Goal: Task Accomplishment & Management: Use online tool/utility

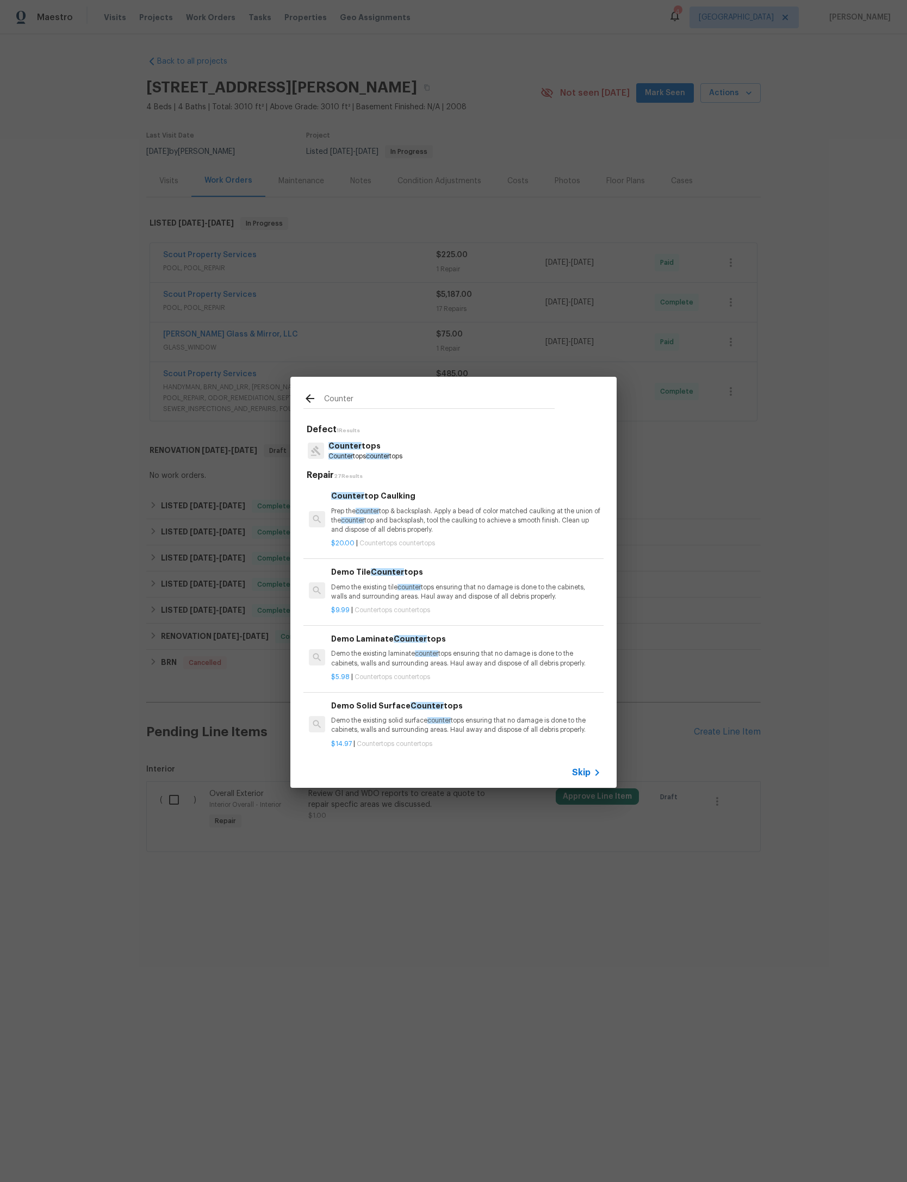
scroll to position [0, 148]
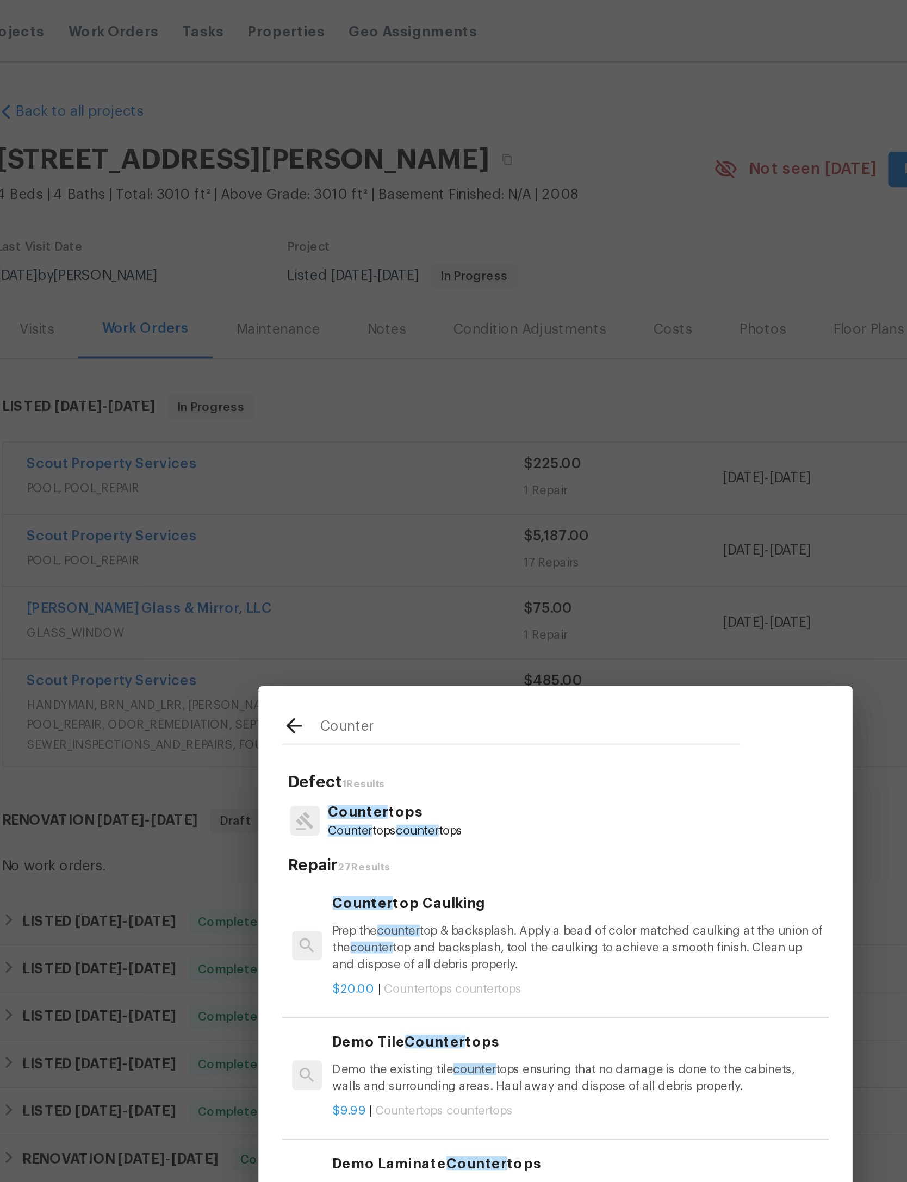
type input "Counter"
click at [303, 397] on icon at bounding box center [309, 398] width 13 height 13
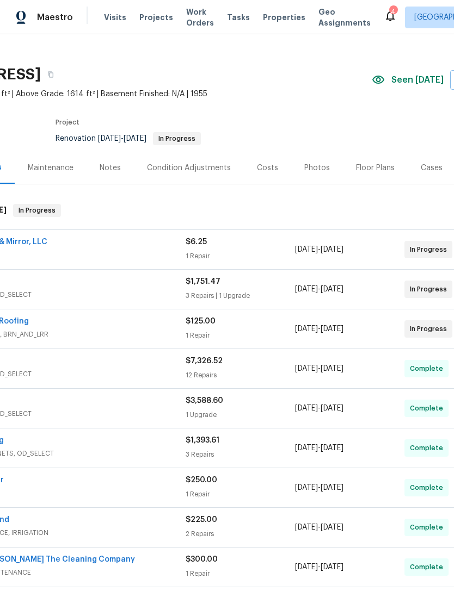
scroll to position [14, 109]
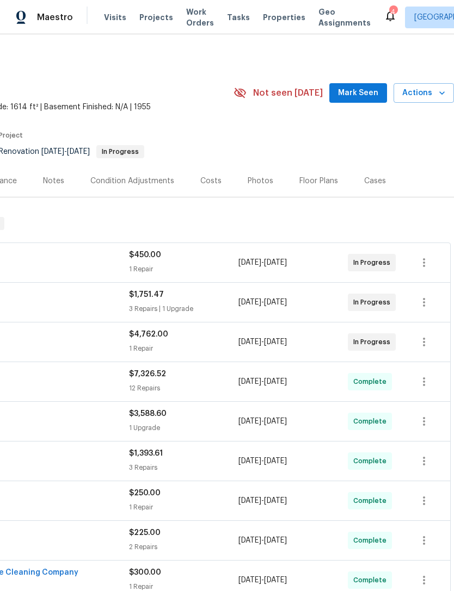
scroll to position [0, 161]
click at [439, 92] on icon "button" at bounding box center [441, 93] width 11 height 11
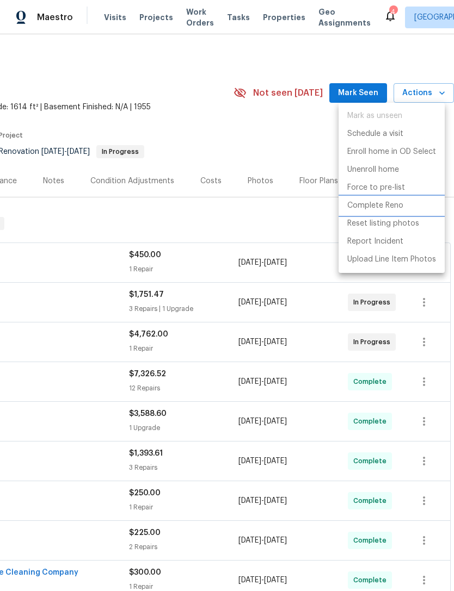
click at [392, 209] on p "Complete Reno" at bounding box center [375, 205] width 56 height 11
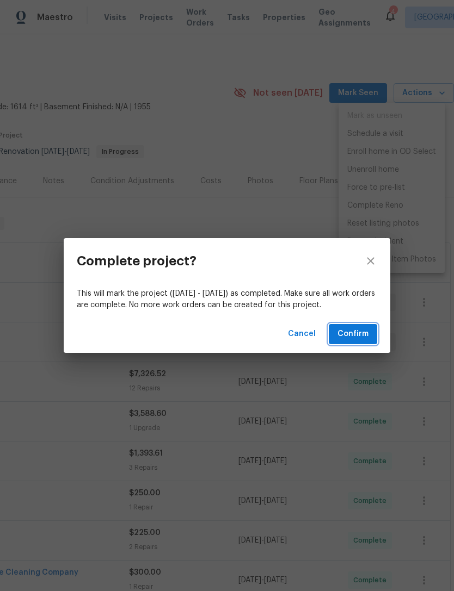
click at [361, 337] on span "Confirm" at bounding box center [352, 334] width 31 height 14
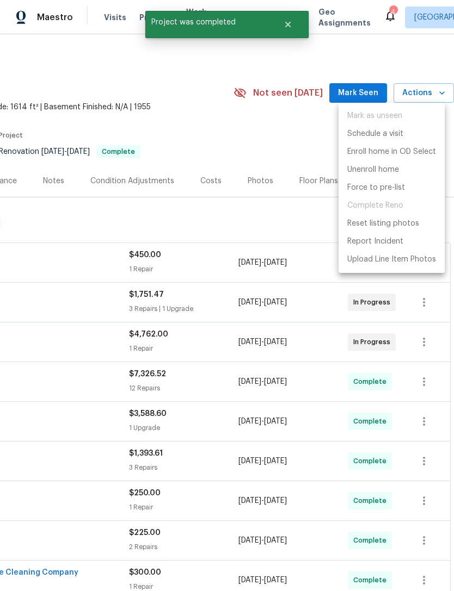
click at [258, 151] on div at bounding box center [227, 295] width 454 height 591
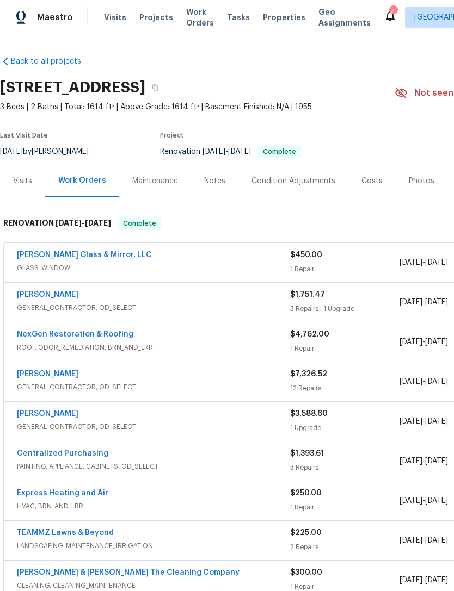
click at [448, 259] on span "9/24/2025" at bounding box center [436, 263] width 23 height 8
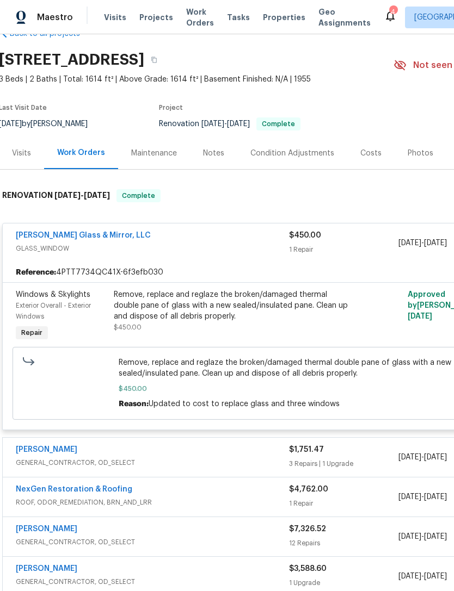
click at [451, 91] on section "8308 Manavista St, Jacksonville, FL 32211 3 Beds | 2 Baths | Total: 1614 ft² | …" at bounding box center [306, 91] width 615 height 91
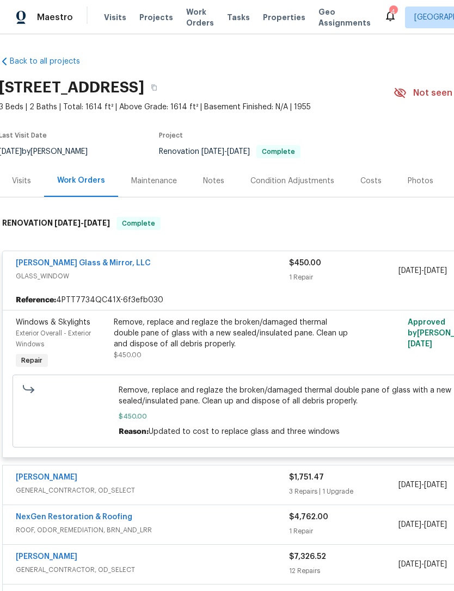
scroll to position [0, 1]
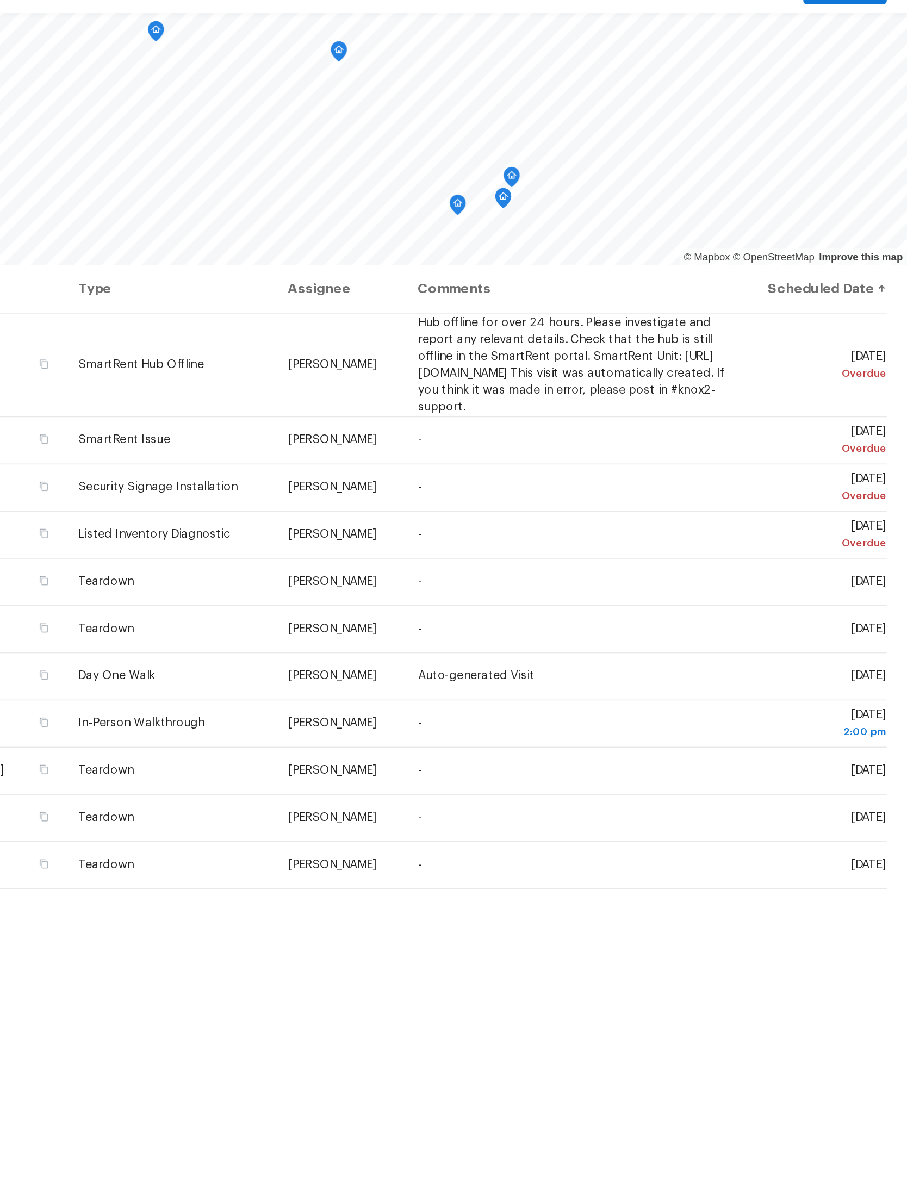
click at [0, 0] on icon at bounding box center [0, 0] width 0 height 0
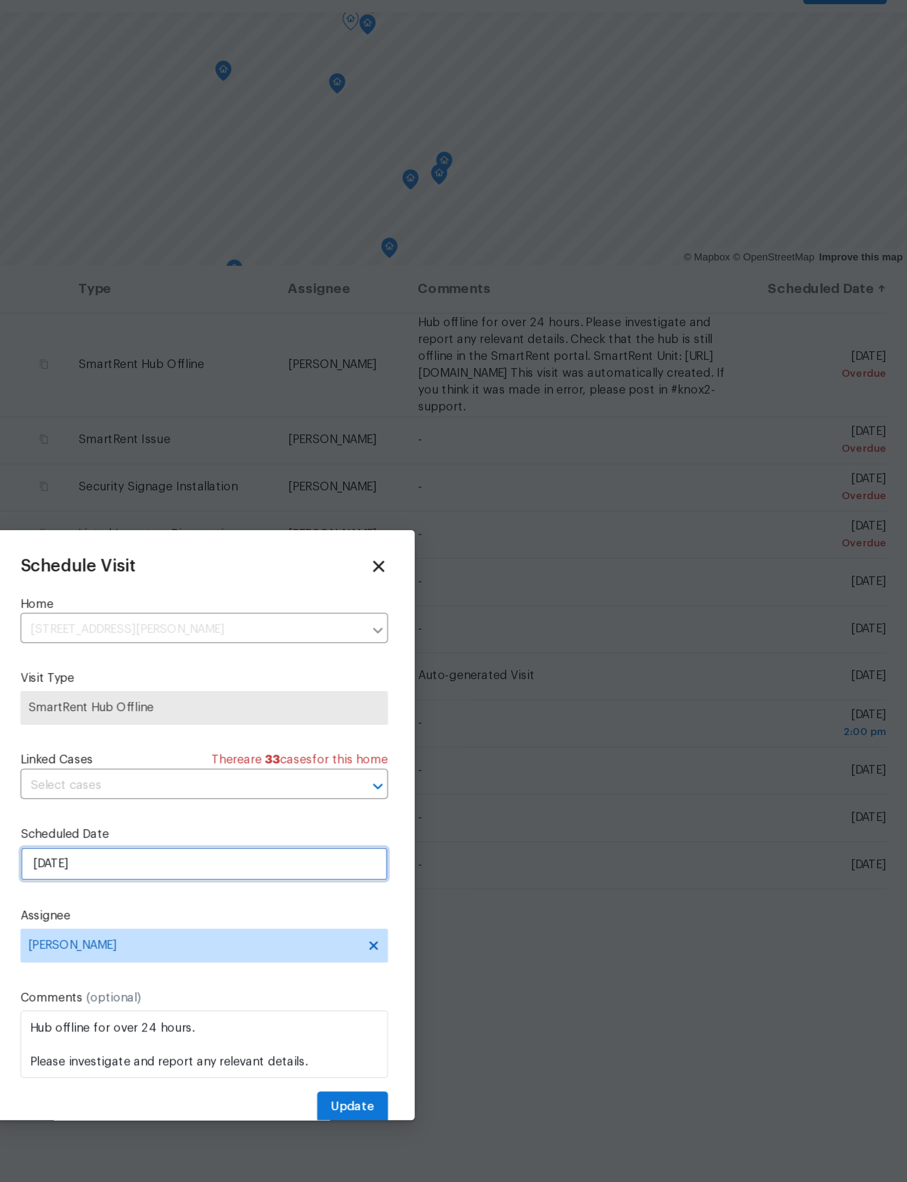
click at [335, 605] on input "9/18/2025" at bounding box center [453, 616] width 237 height 22
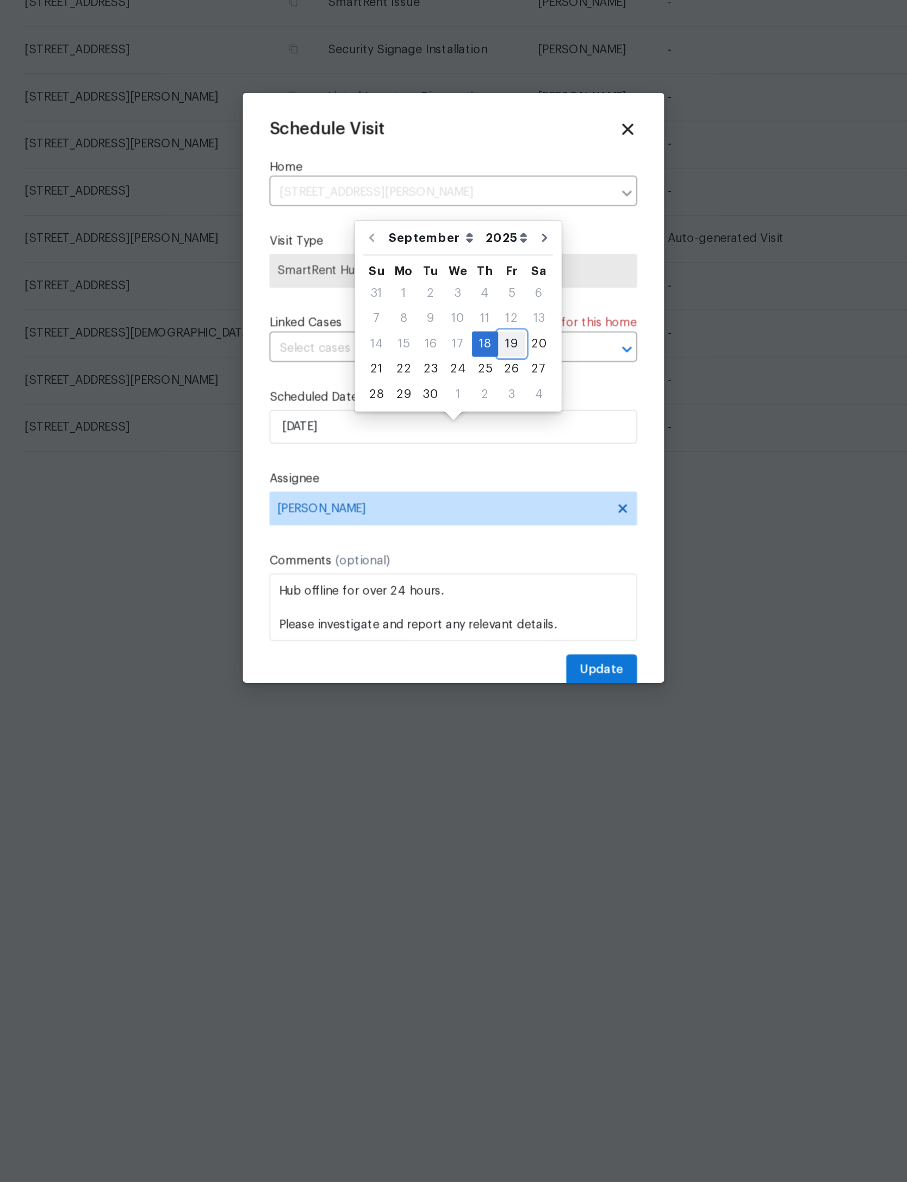
click at [482, 555] on div "19" at bounding box center [490, 562] width 17 height 15
type input "9/19/2025"
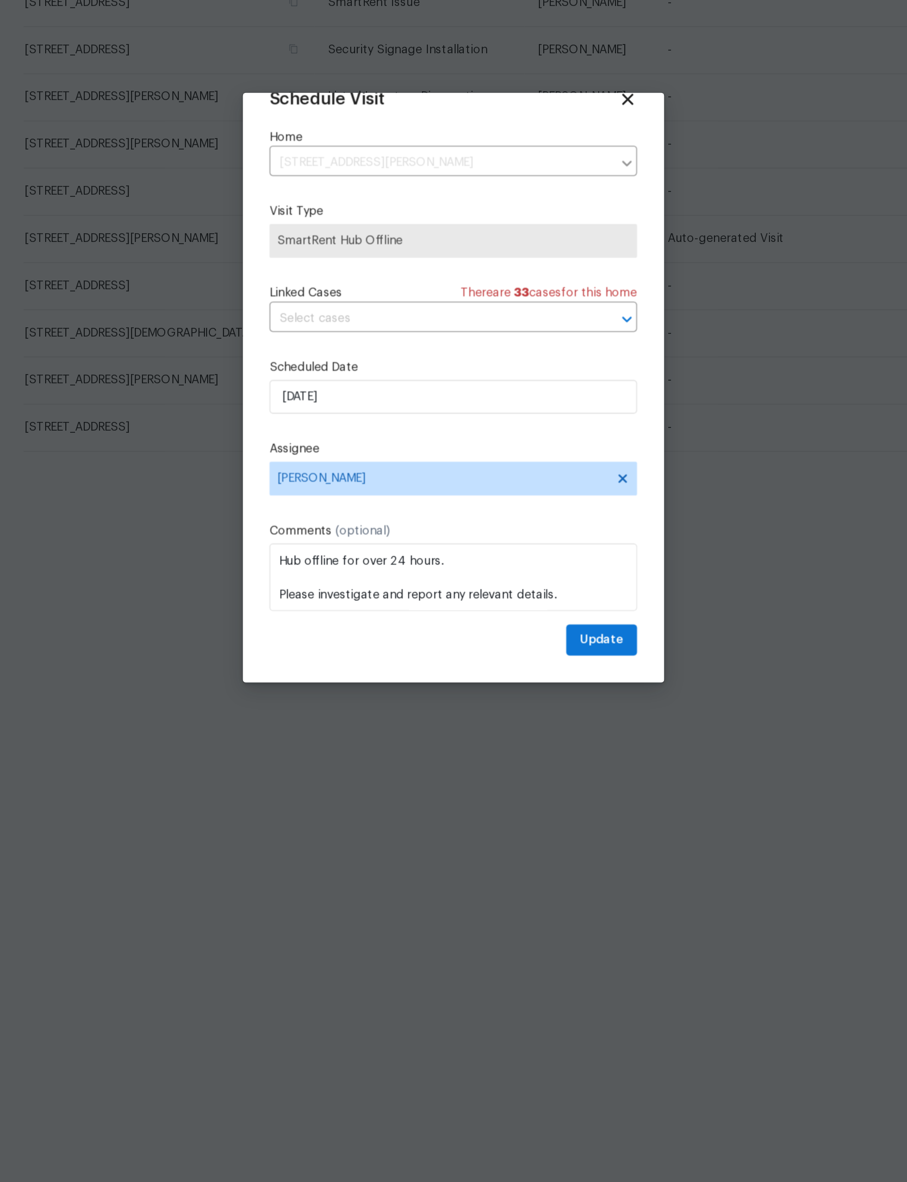
scroll to position [36, 0]
click at [535, 747] on span "Update" at bounding box center [549, 754] width 28 height 14
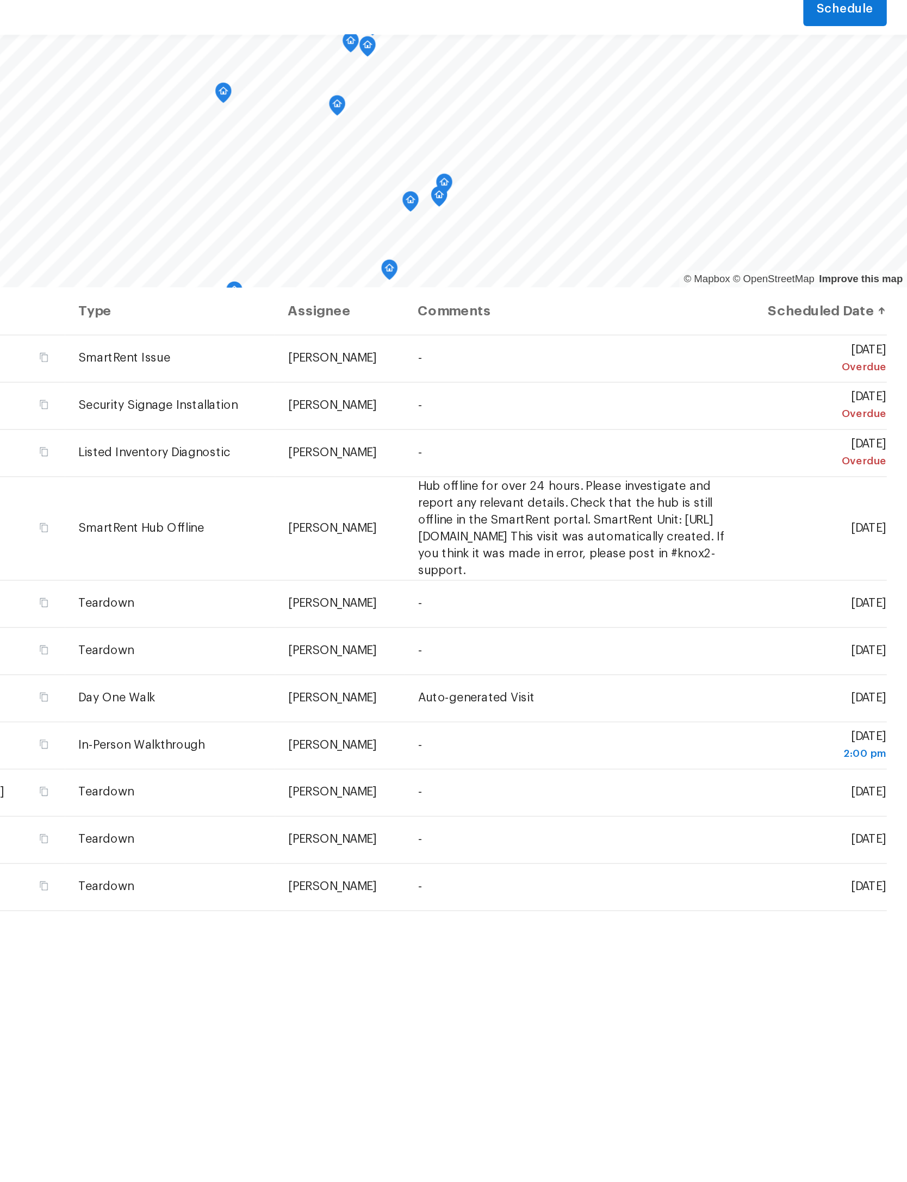
click at [0, 0] on icon at bounding box center [0, 0] width 0 height 0
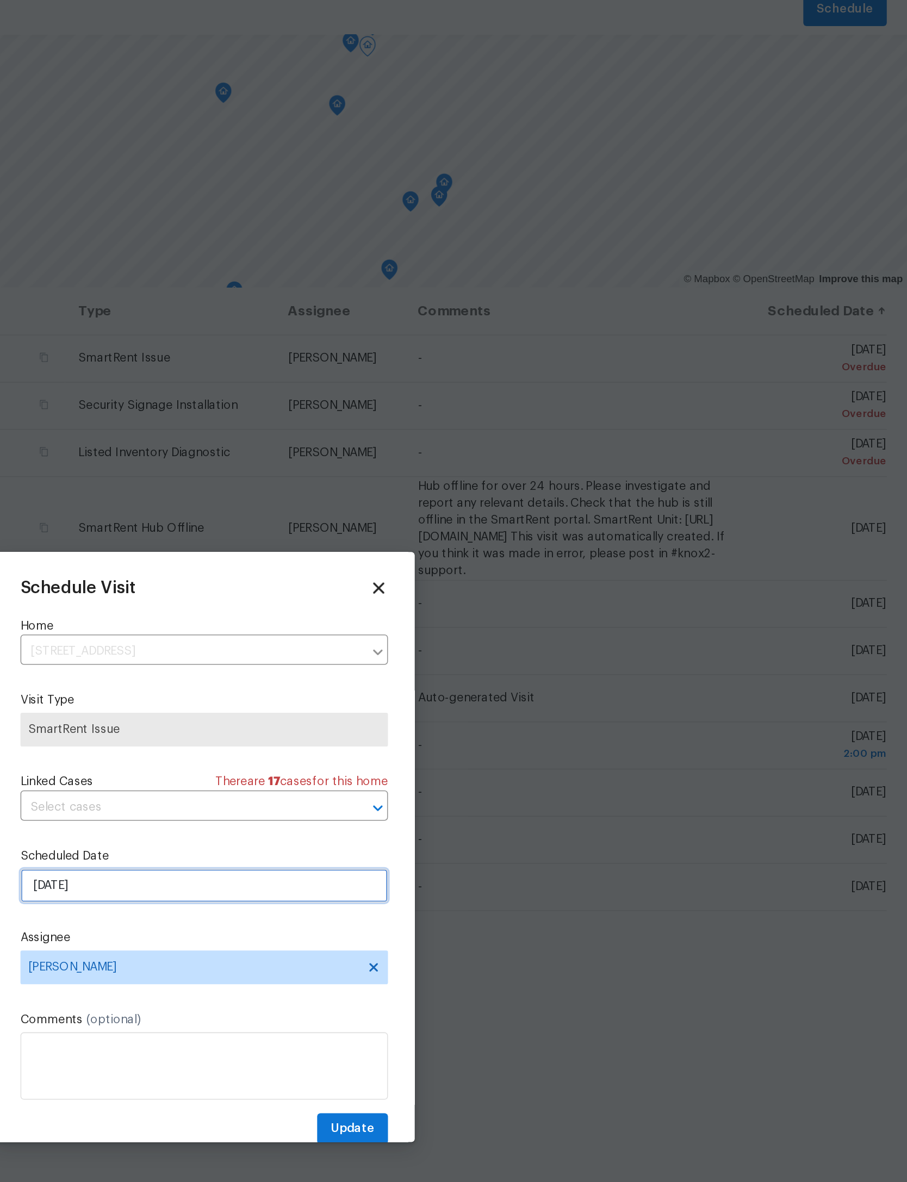
click at [335, 605] on input "9/18/2025" at bounding box center [453, 616] width 237 height 22
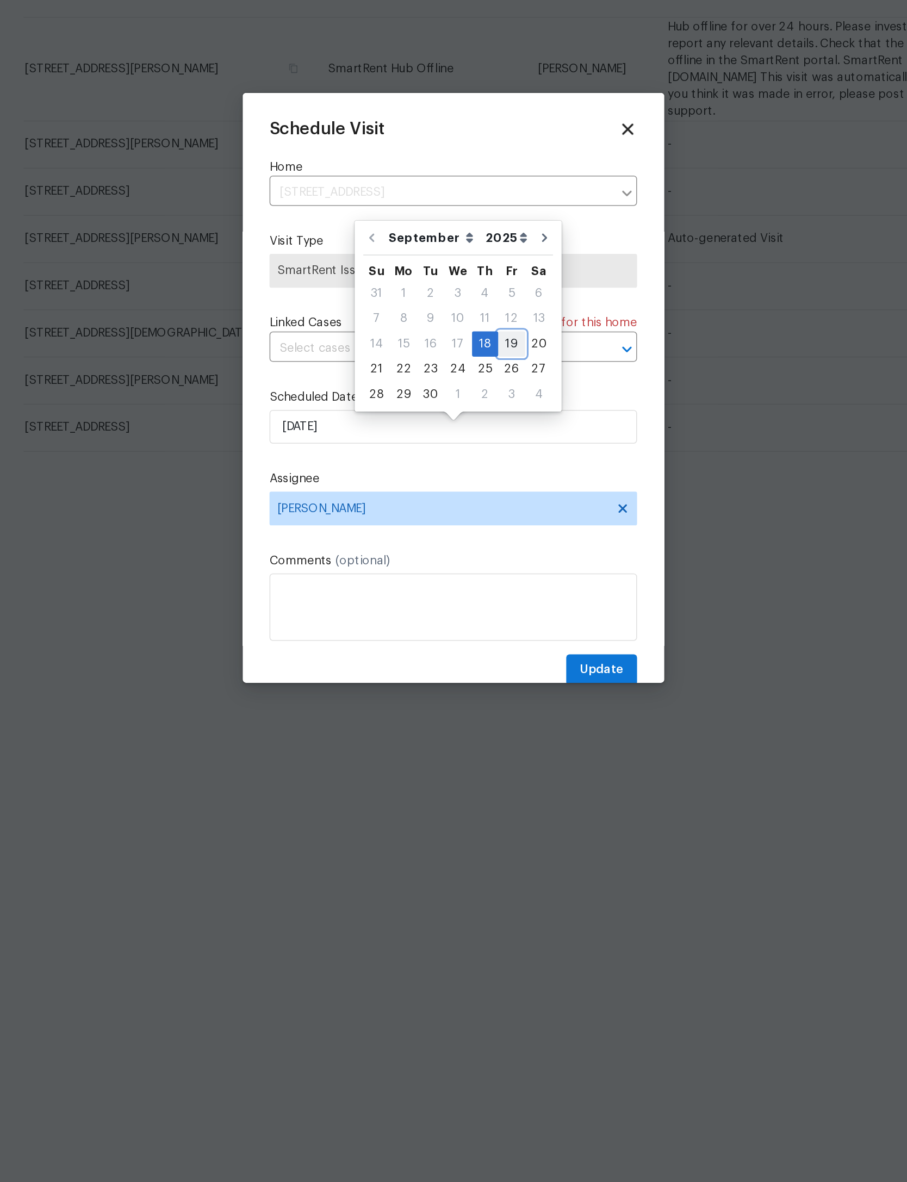
click at [482, 555] on div "19" at bounding box center [490, 562] width 17 height 15
type input "9/19/2025"
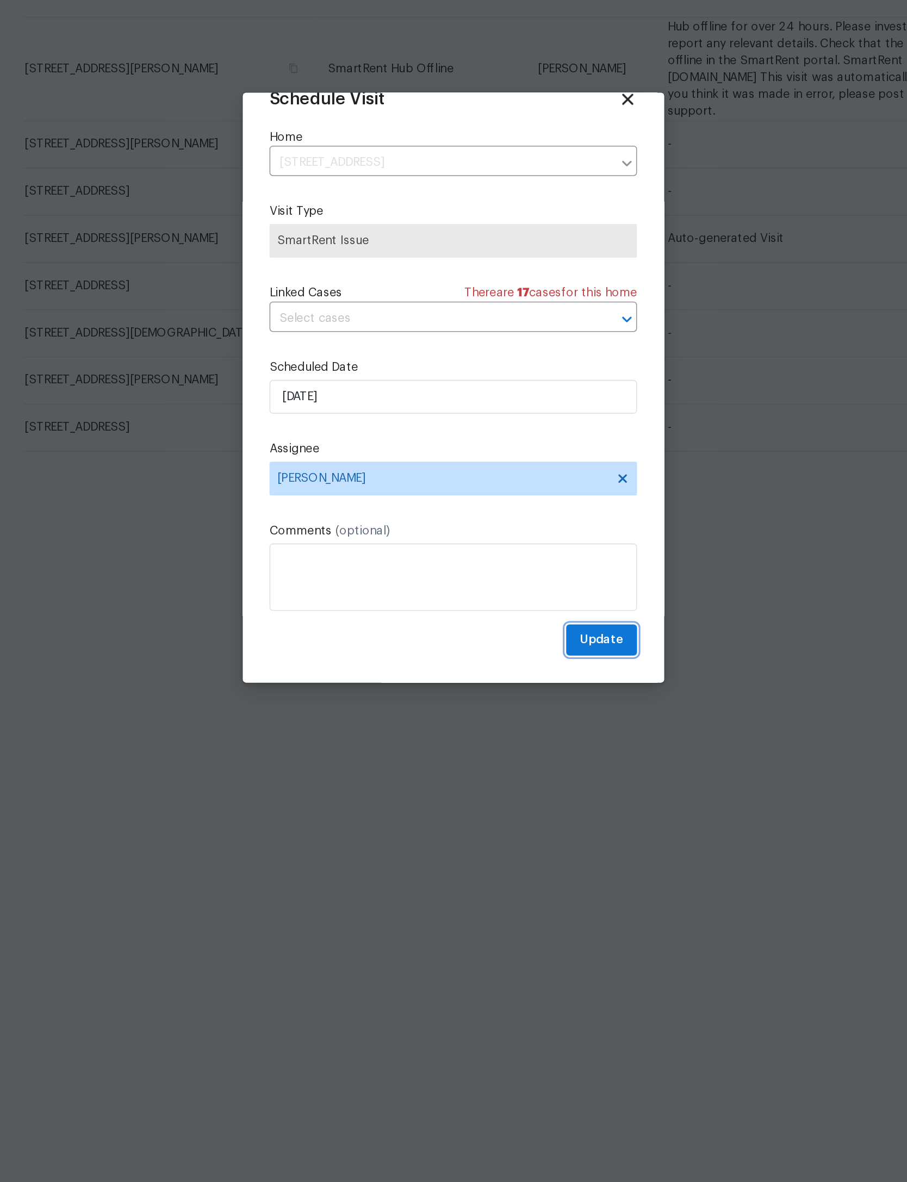
click at [535, 747] on span "Update" at bounding box center [549, 754] width 28 height 14
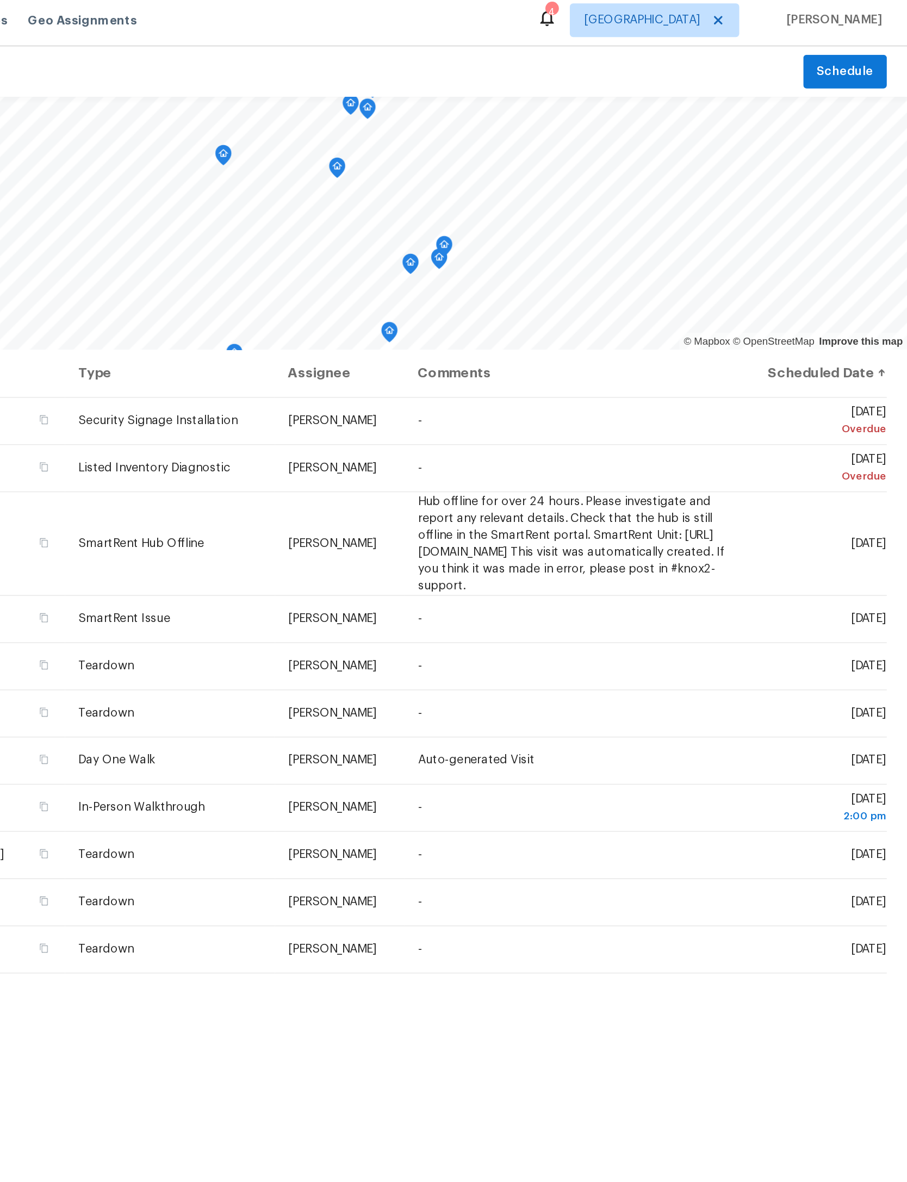
scroll to position [0, 0]
click at [0, 0] on icon at bounding box center [0, 0] width 0 height 0
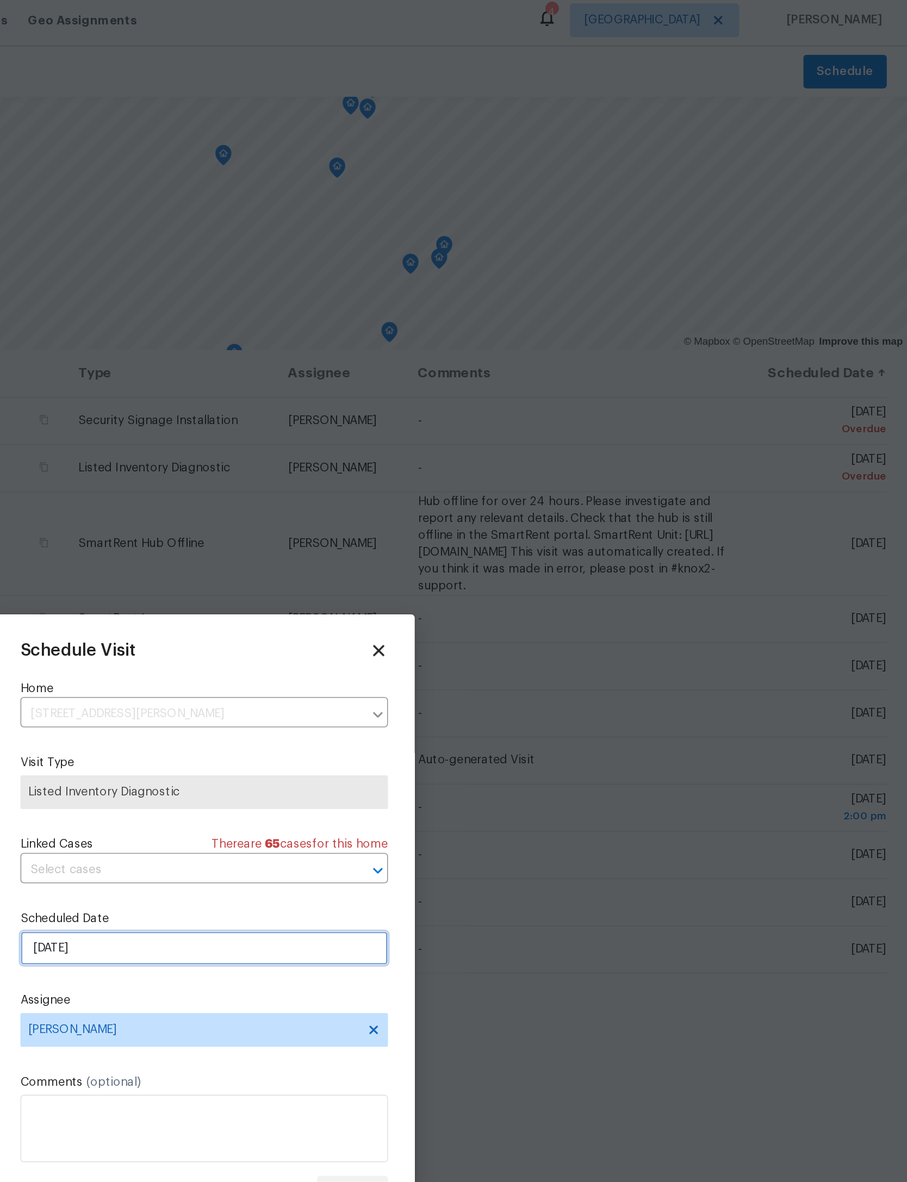
click at [335, 622] on input "9/18/2025" at bounding box center [453, 616] width 237 height 22
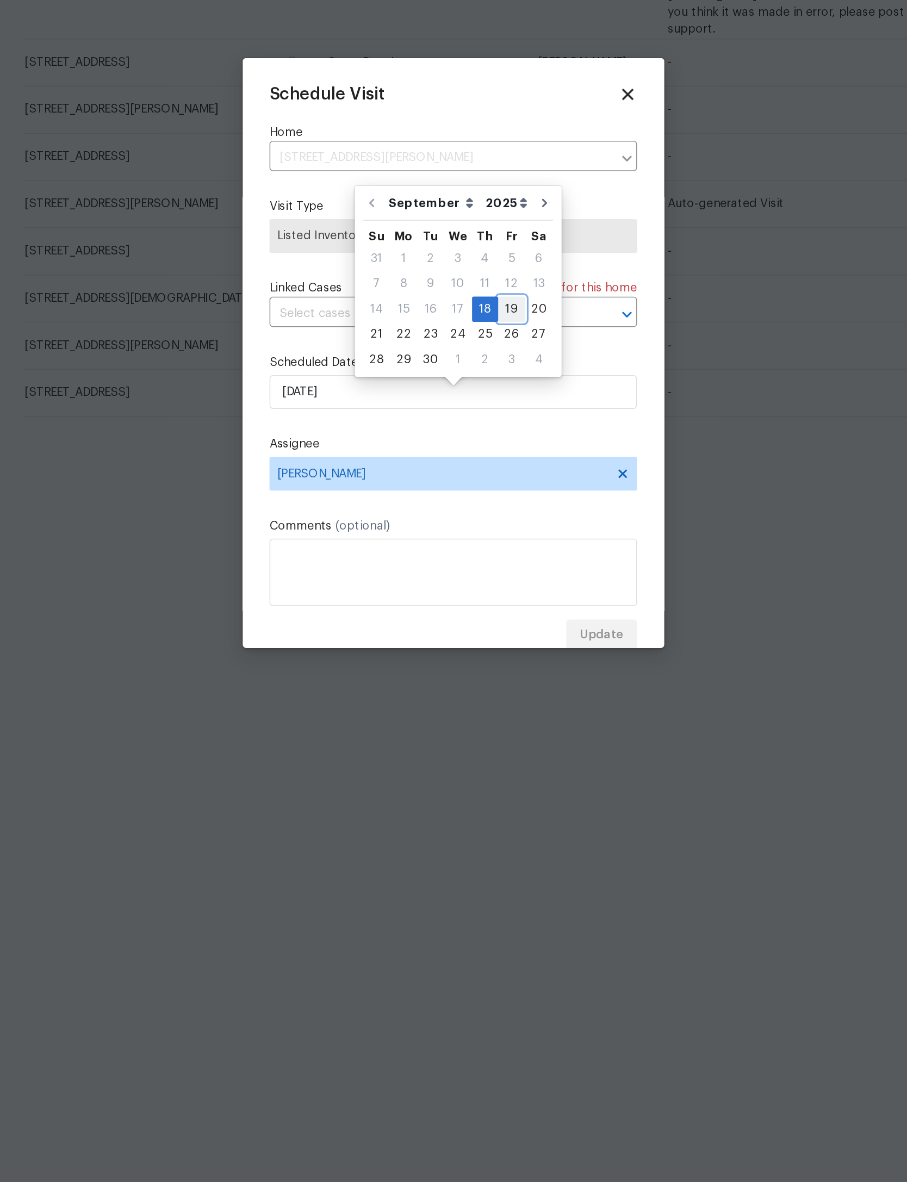
click at [482, 555] on div "19" at bounding box center [490, 562] width 17 height 15
type input "9/19/2025"
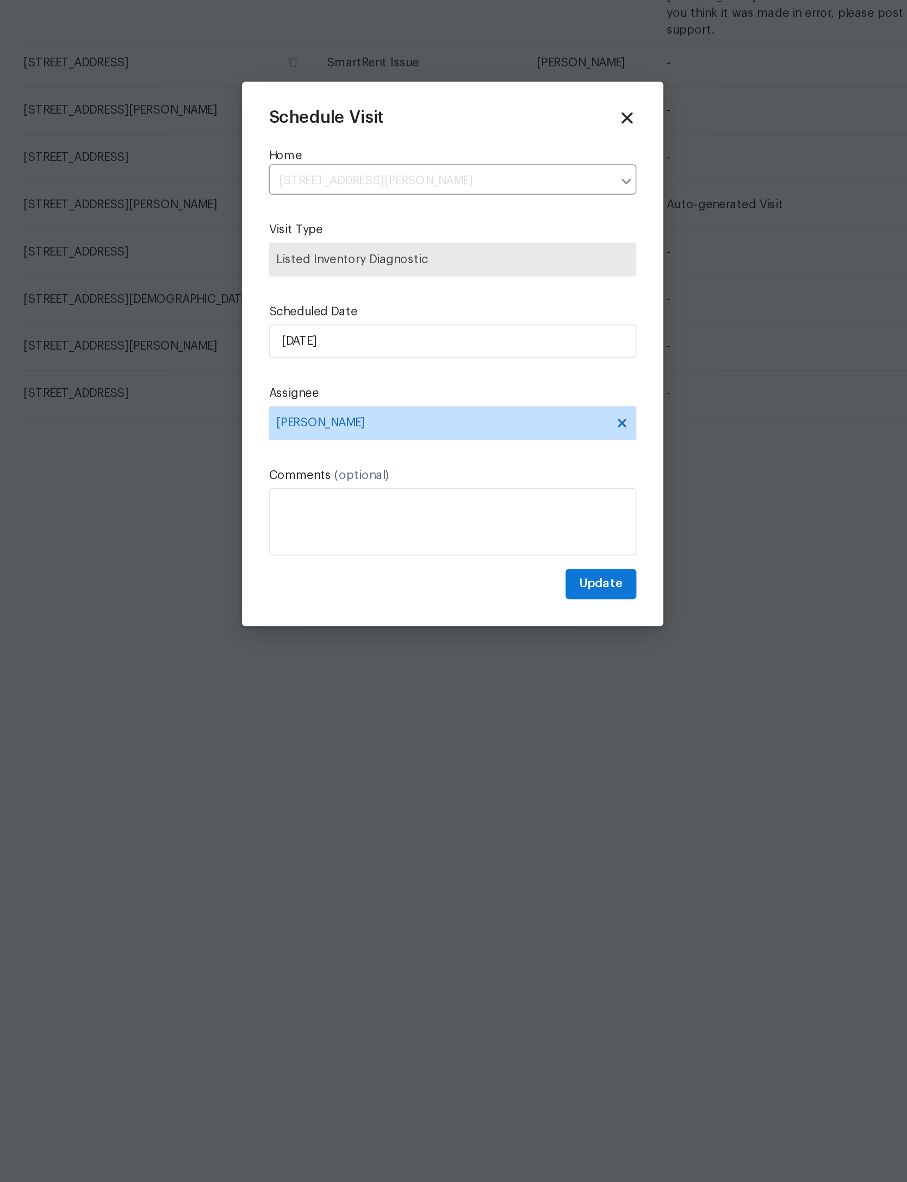
scroll to position [49, 0]
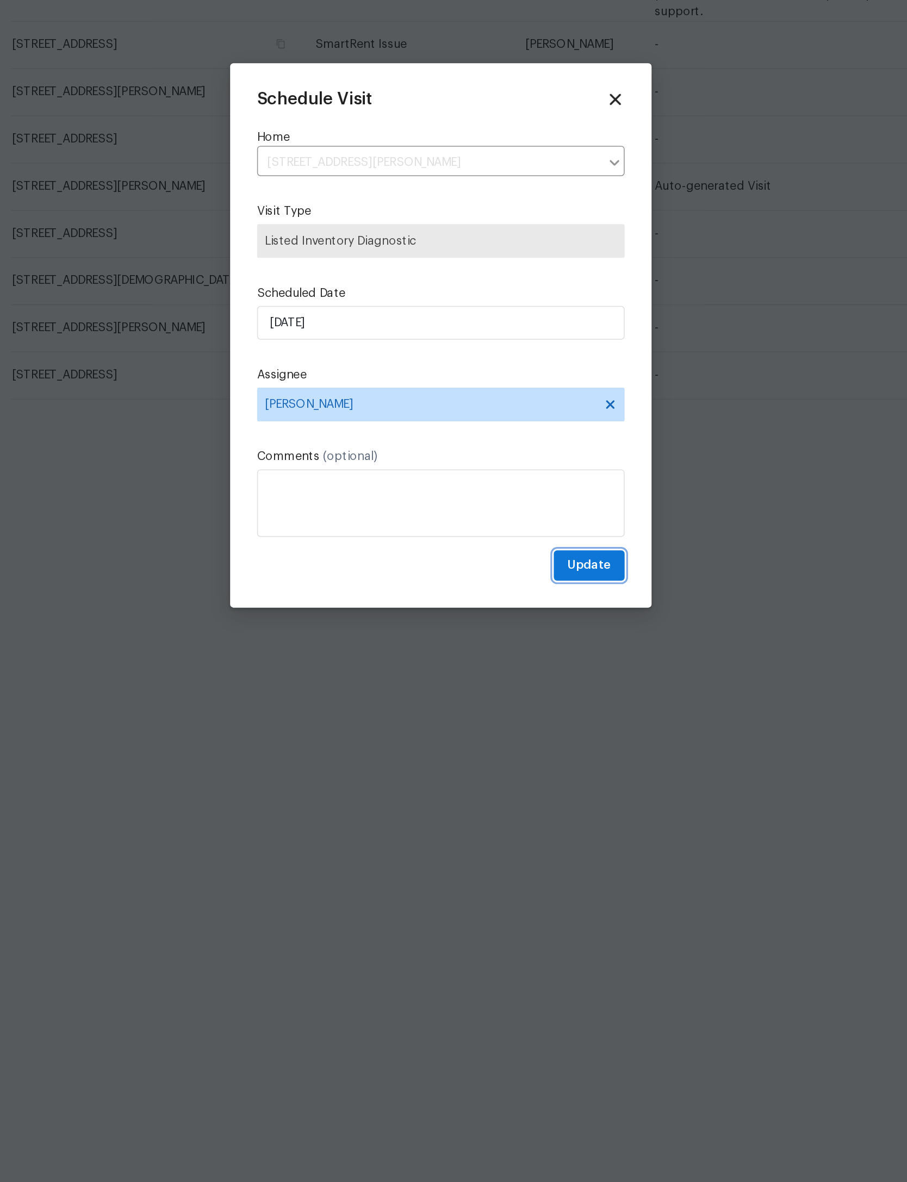
click at [535, 733] on span "Update" at bounding box center [549, 740] width 28 height 14
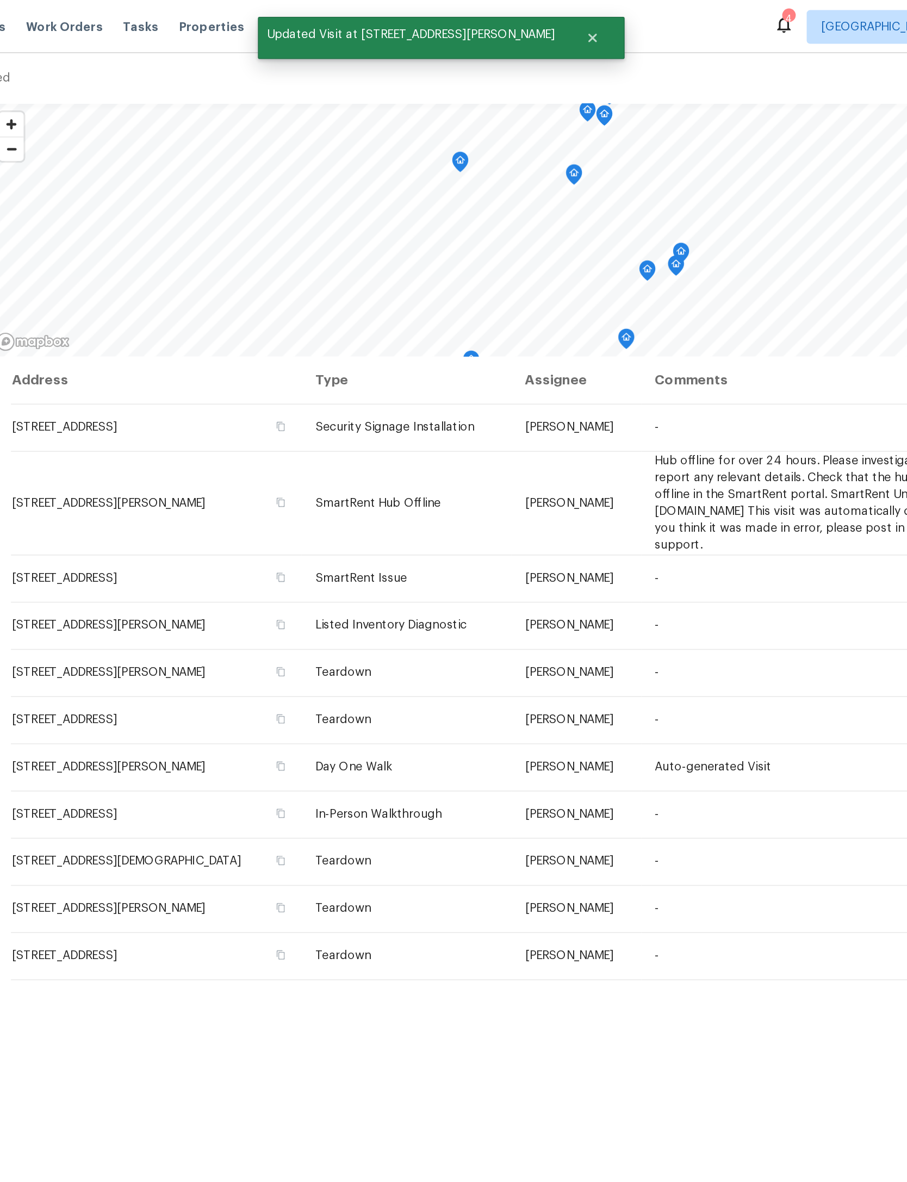
scroll to position [27, 0]
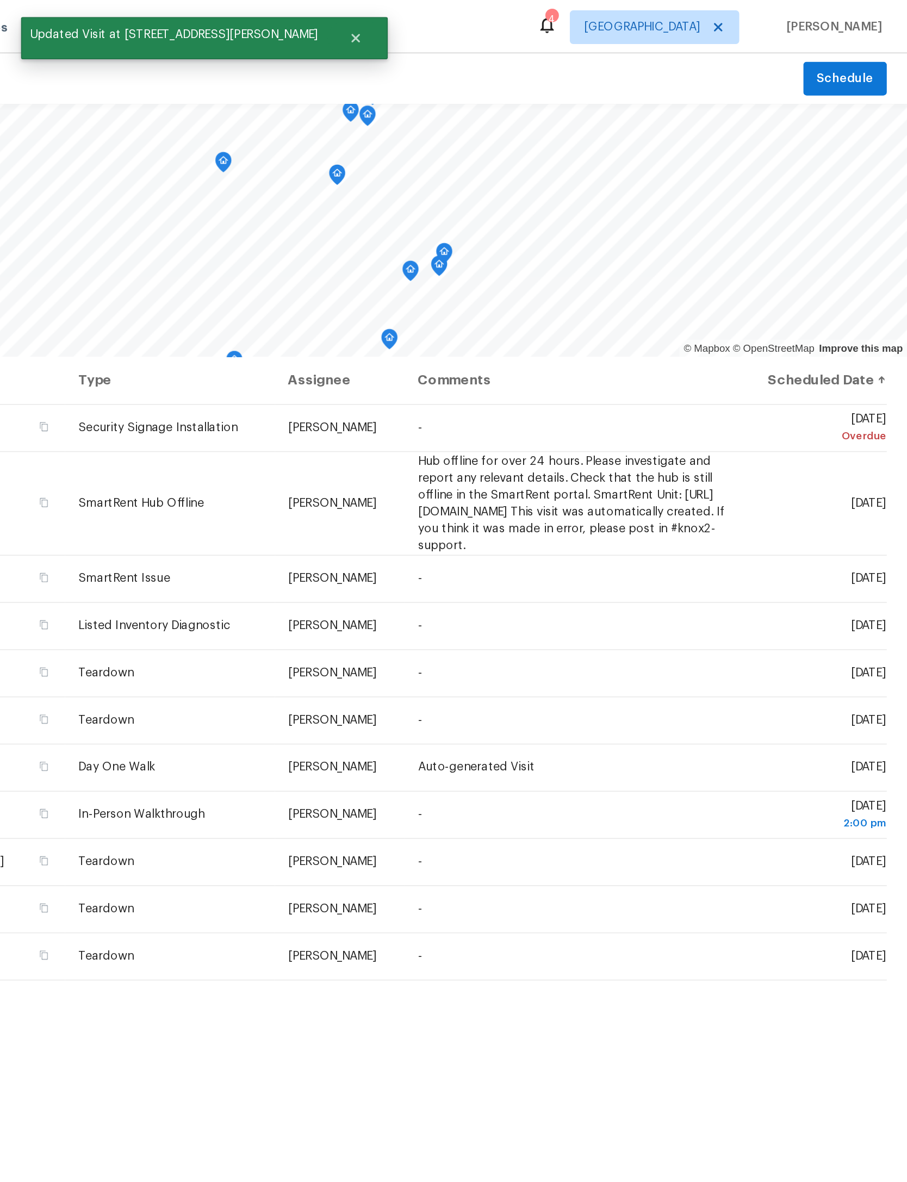
click at [0, 0] on icon at bounding box center [0, 0] width 0 height 0
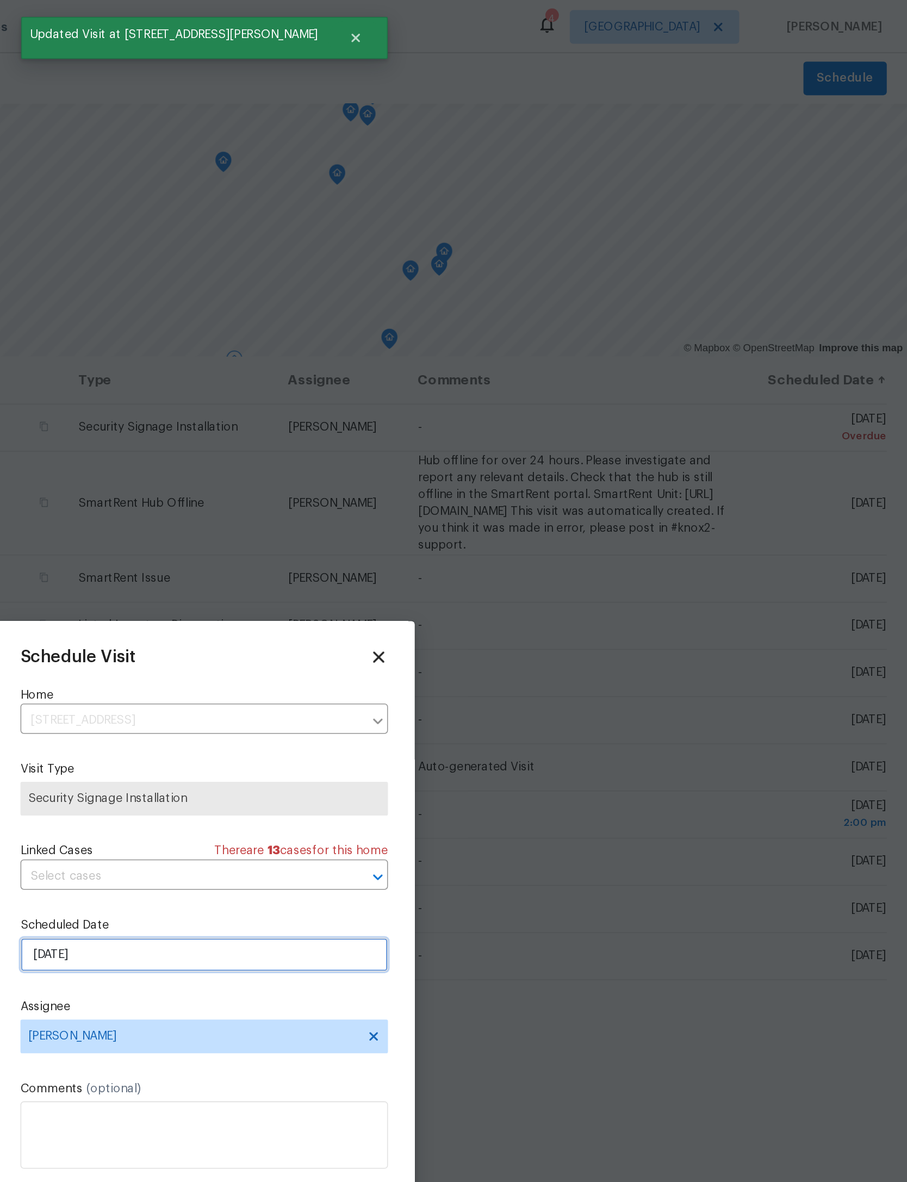
click at [335, 627] on input "9/18/2025" at bounding box center [453, 616] width 237 height 22
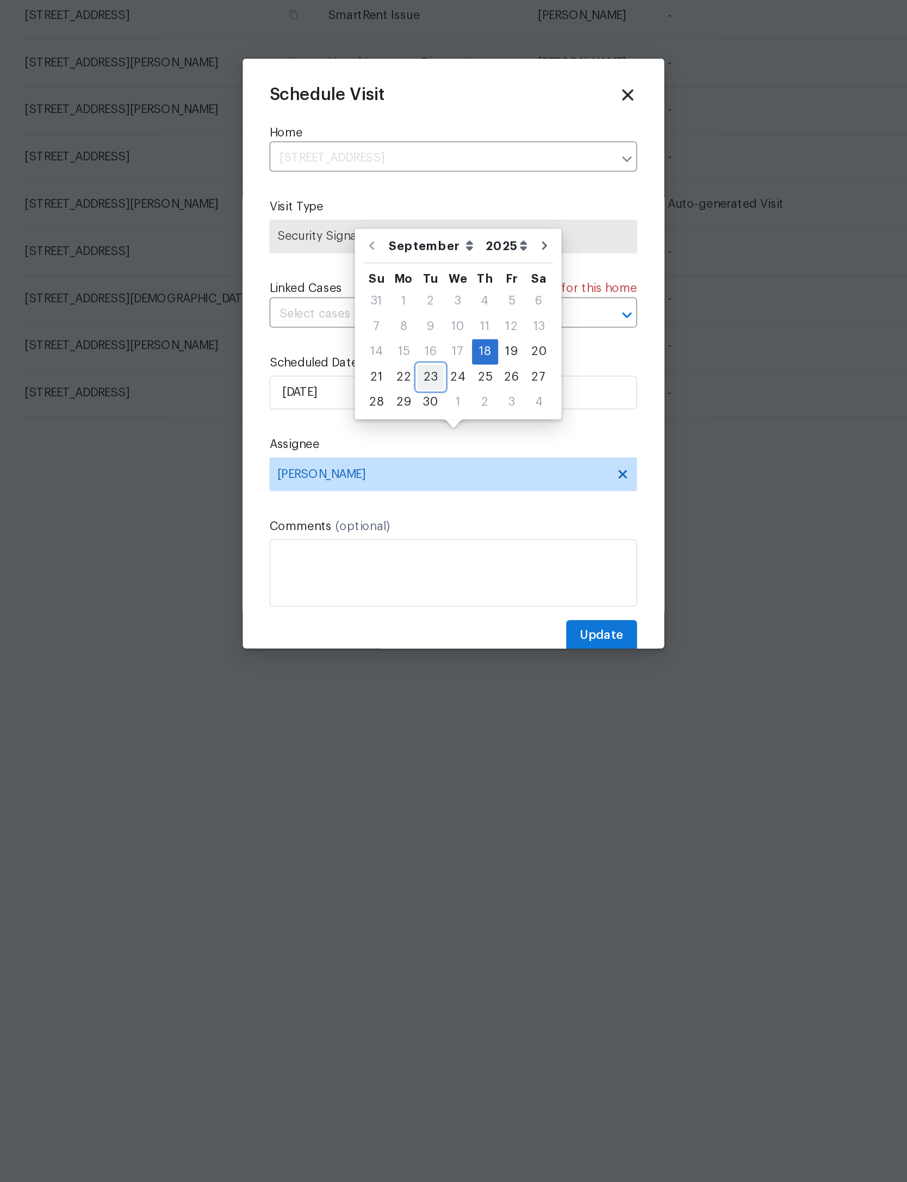
click at [430, 599] on div "23" at bounding box center [438, 606] width 17 height 15
type input "9/23/2025"
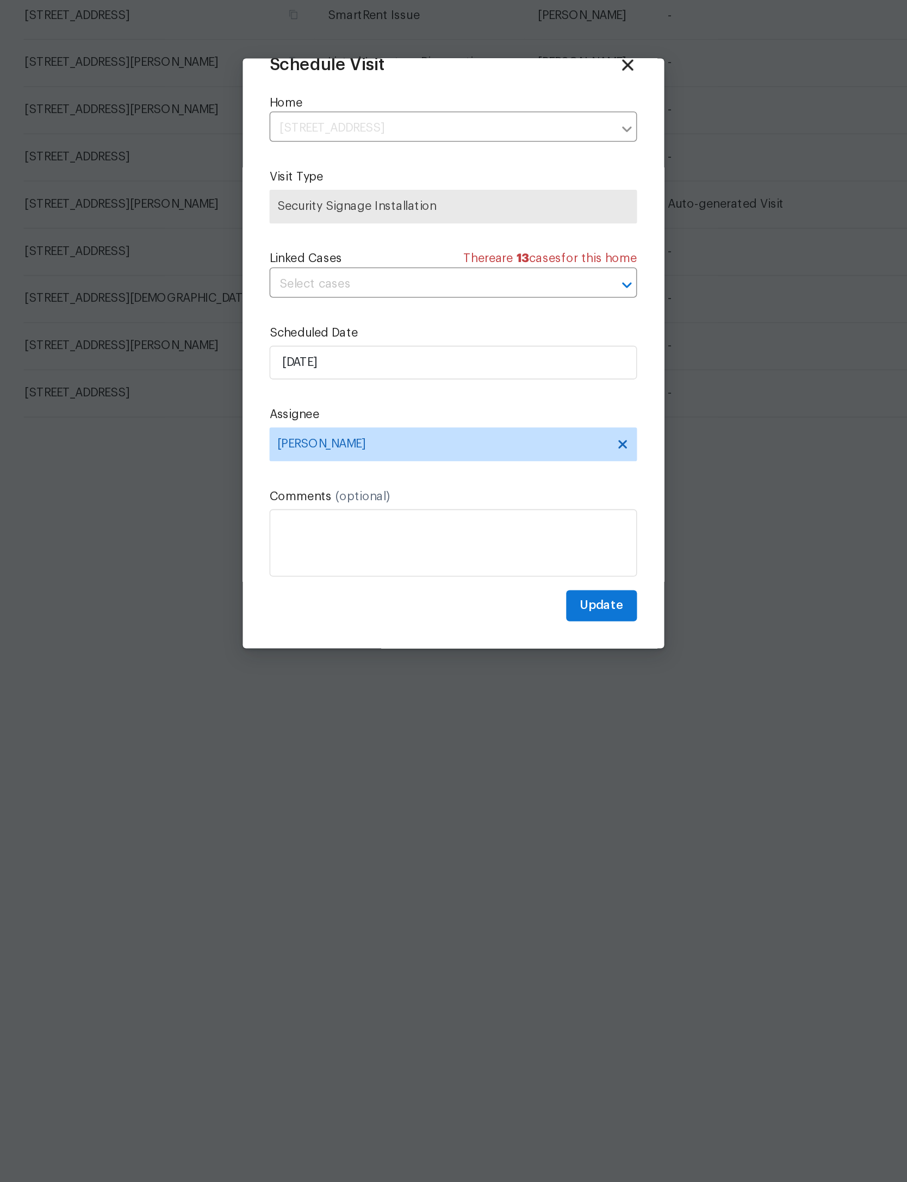
scroll to position [36, 0]
click at [535, 747] on span "Update" at bounding box center [549, 754] width 28 height 14
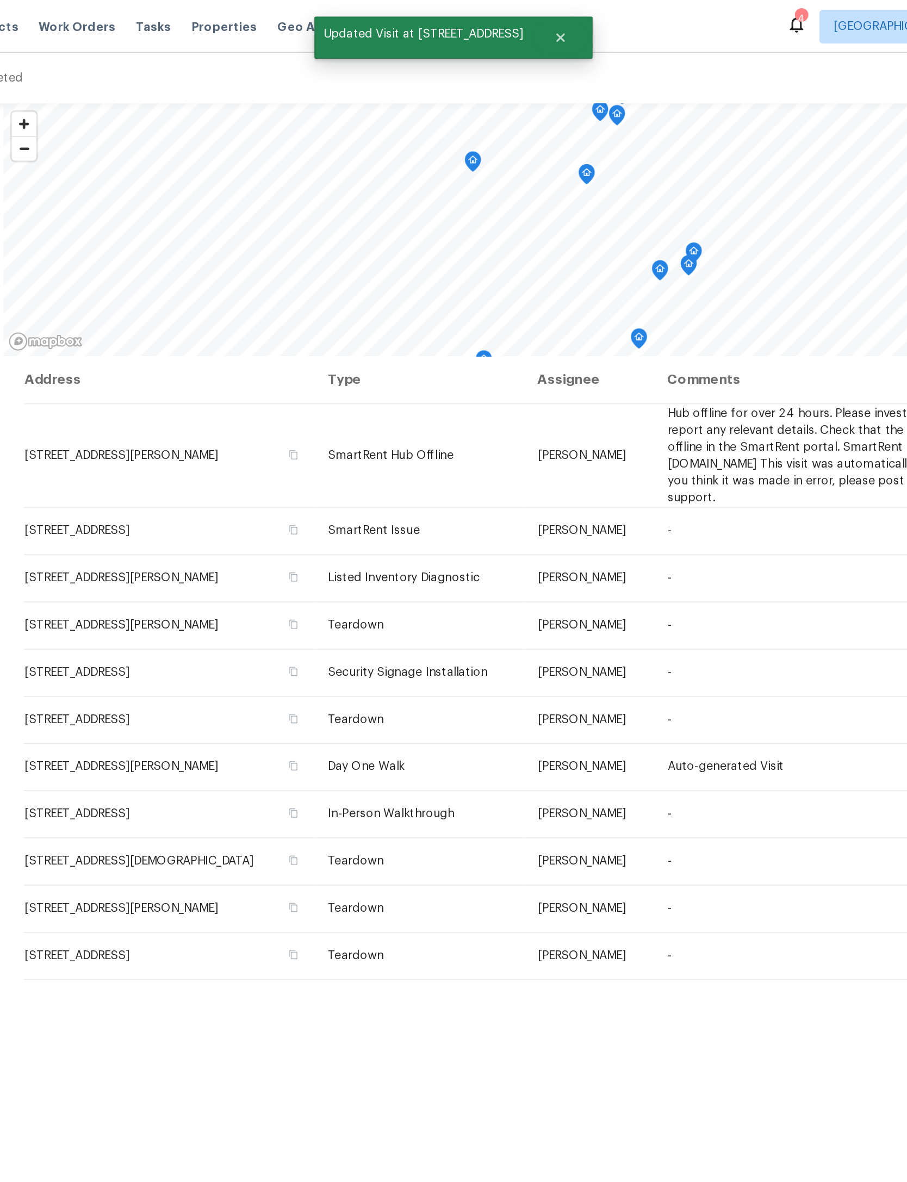
scroll to position [0, 0]
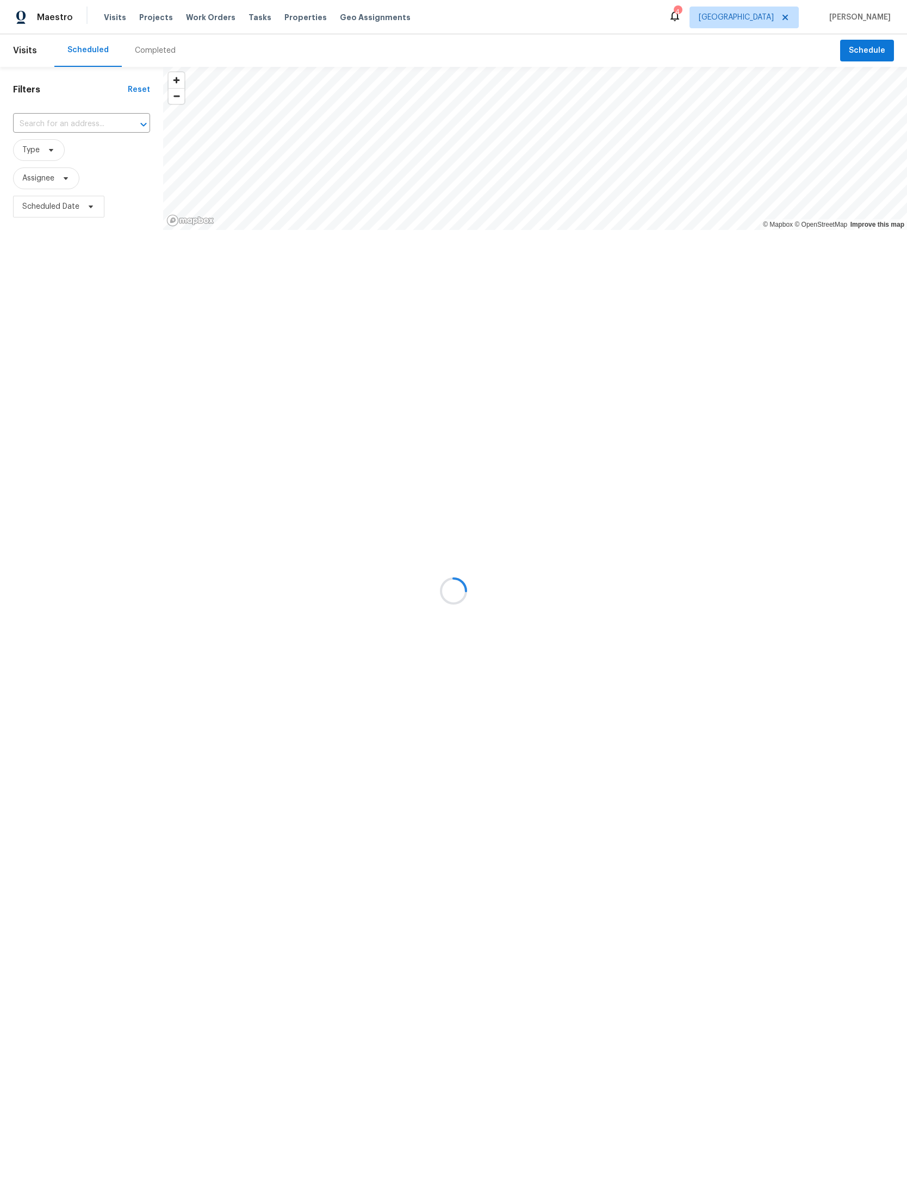
scroll to position [0, 161]
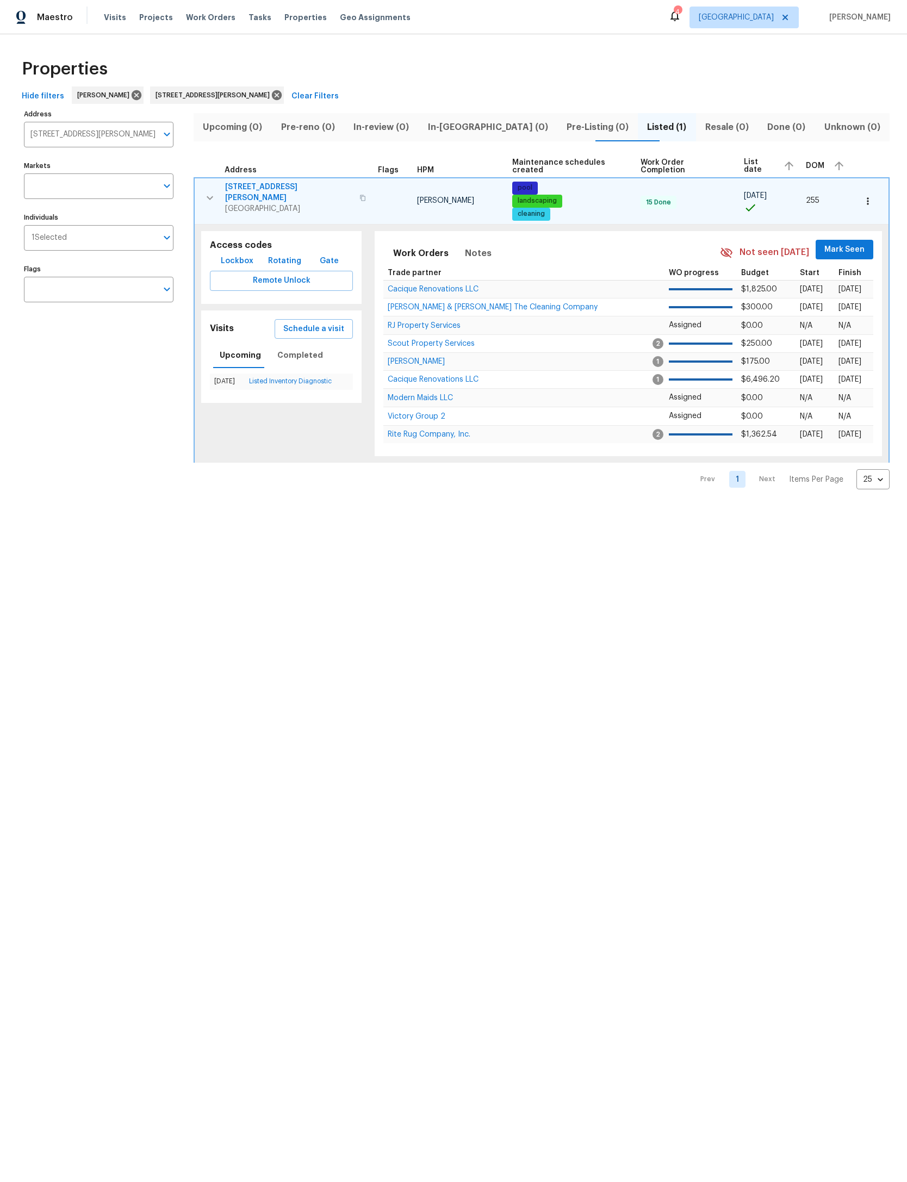
scroll to position [63, 112]
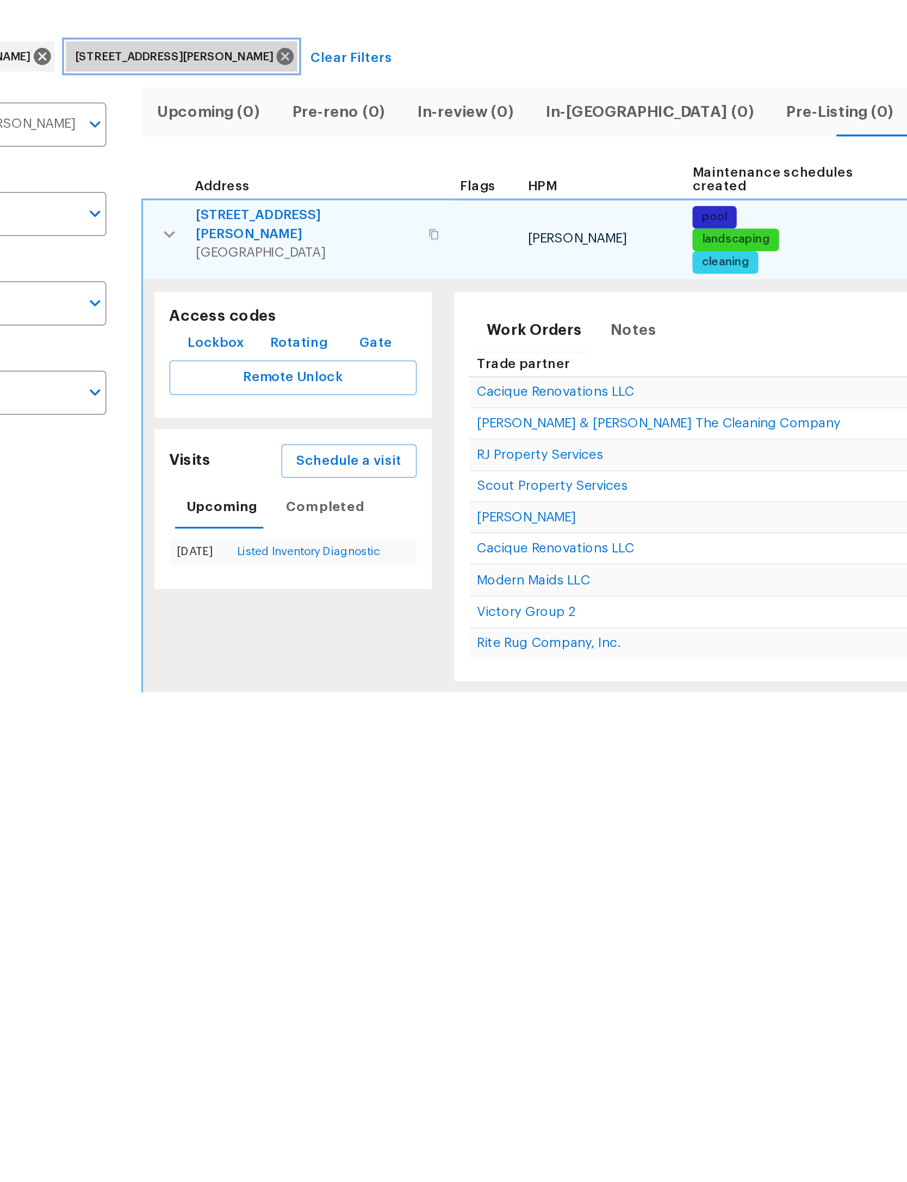
click at [283, 89] on icon at bounding box center [277, 95] width 12 height 12
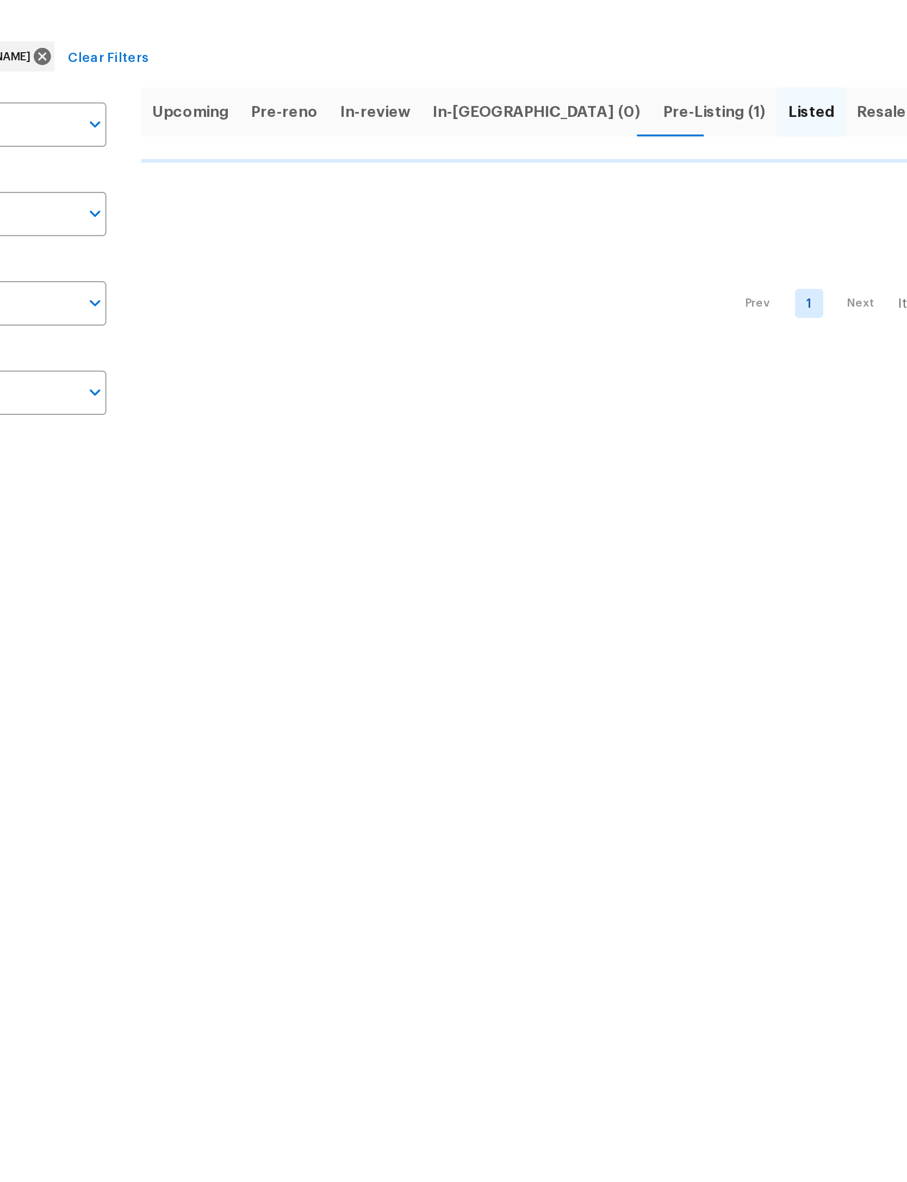
click at [495, 120] on span "Pre-Listing (1)" at bounding box center [524, 127] width 59 height 15
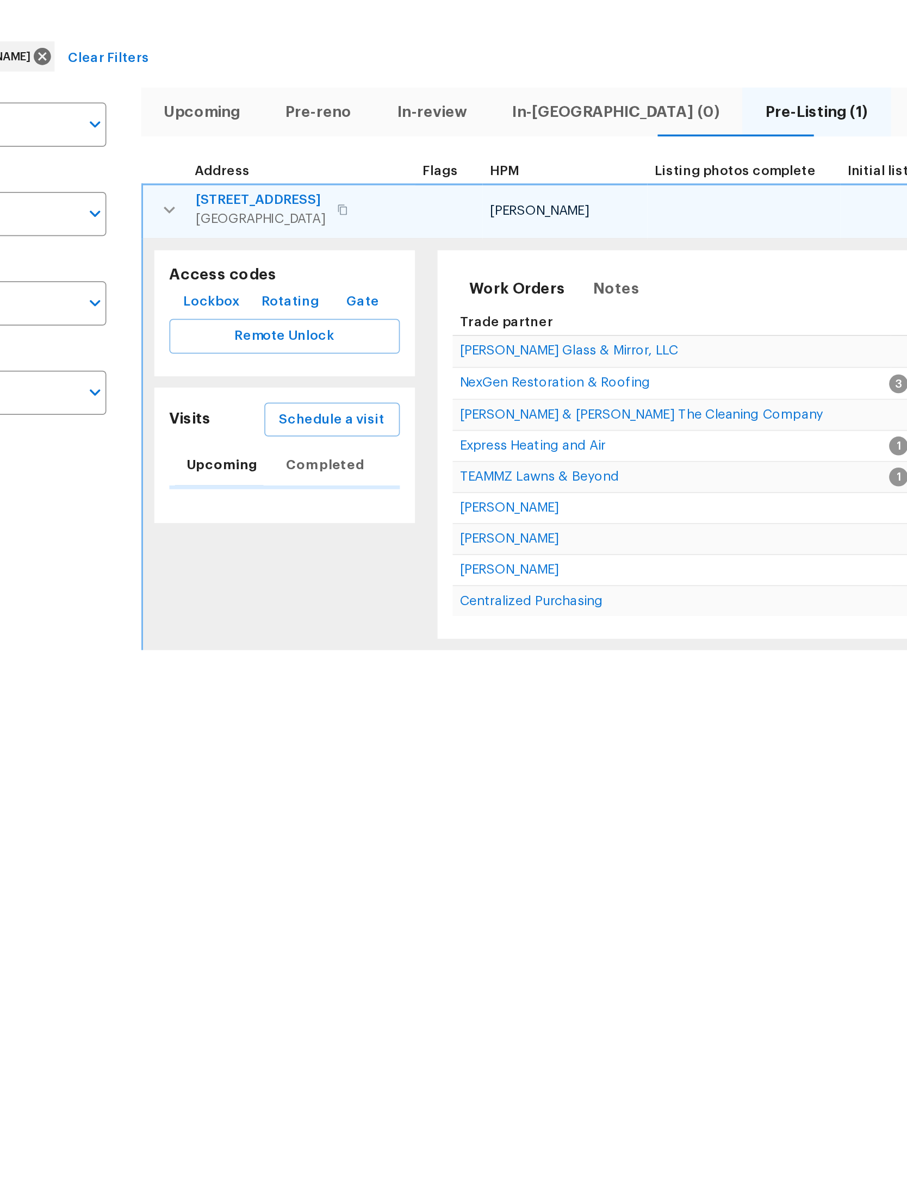
click at [274, 299] on span "Schedule a visit" at bounding box center [304, 306] width 61 height 14
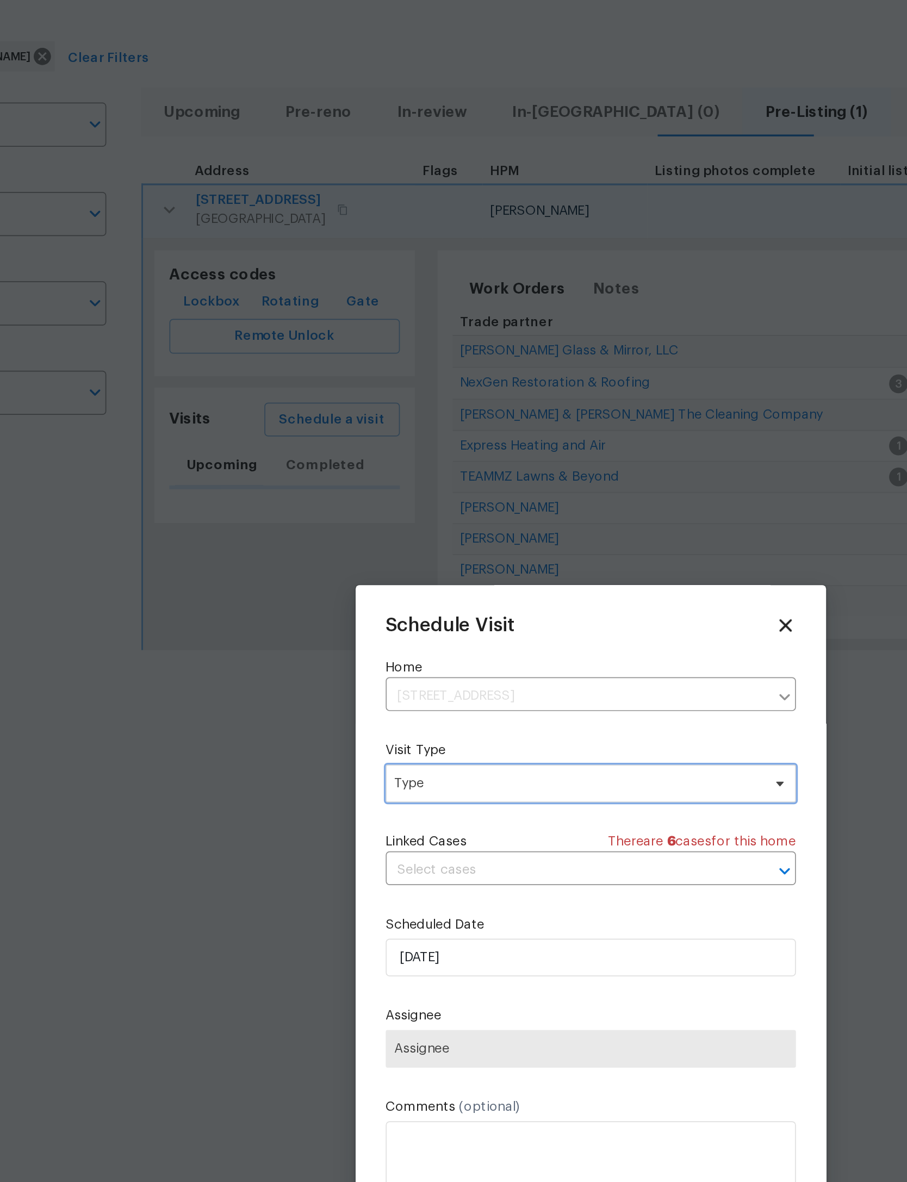
click at [384, 510] on span "Type" at bounding box center [446, 515] width 212 height 11
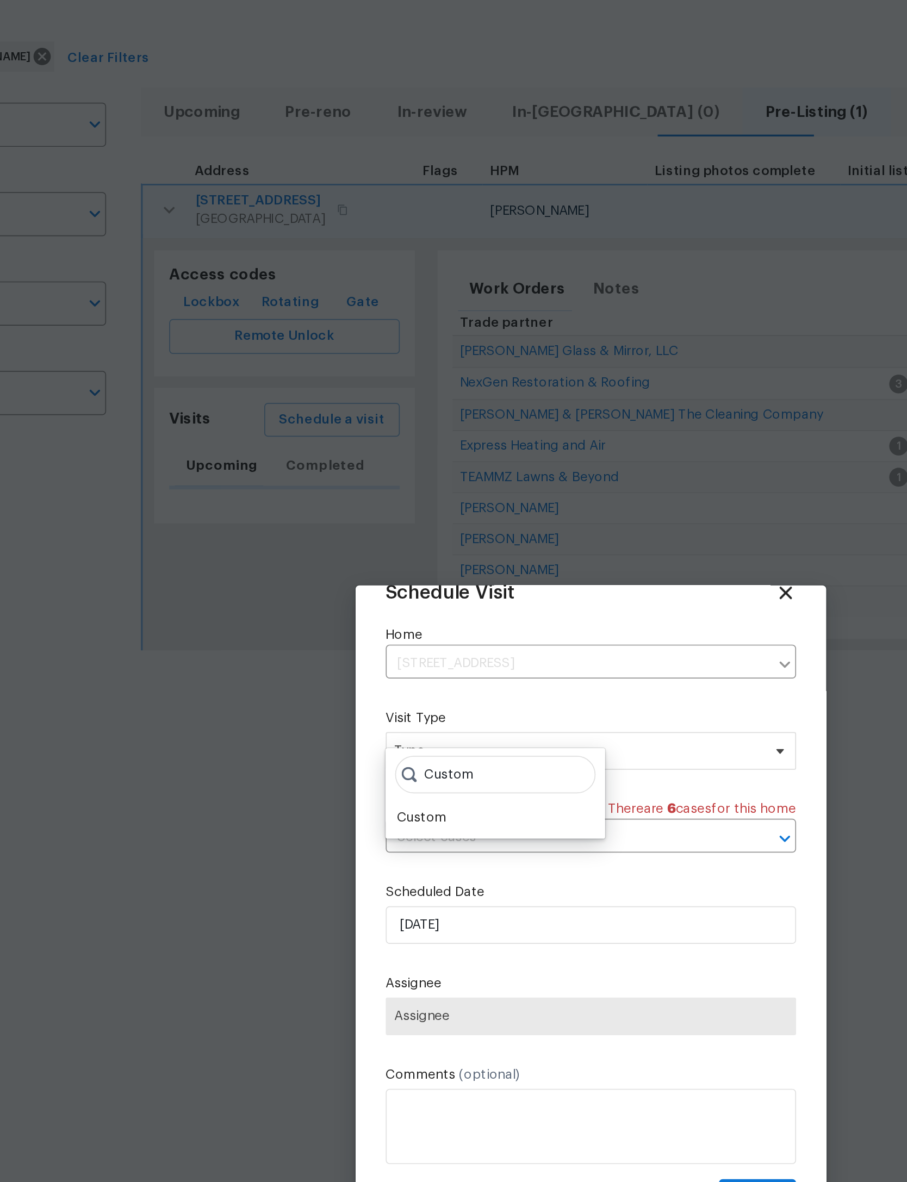
scroll to position [36, 0]
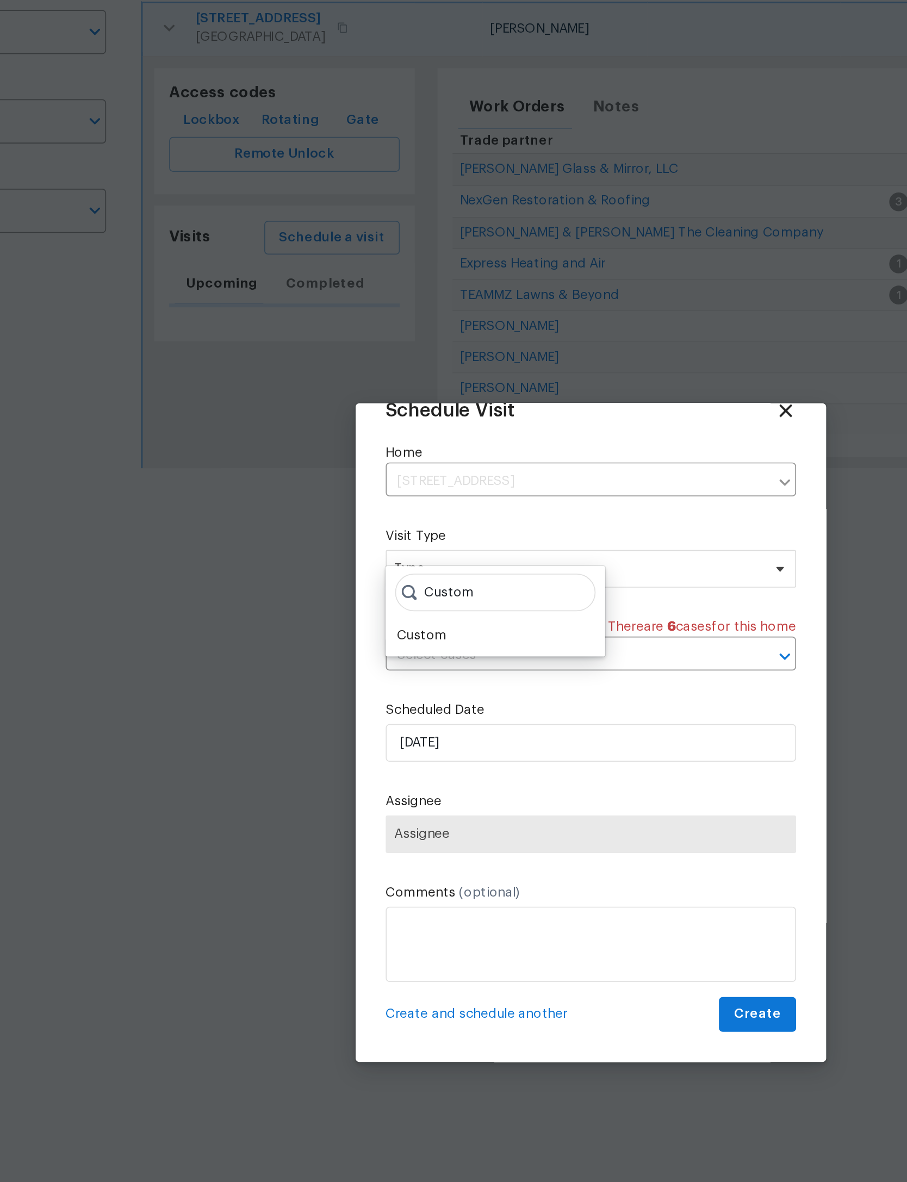
type input "Custom"
click at [342, 530] on div "Custom" at bounding box center [356, 535] width 29 height 11
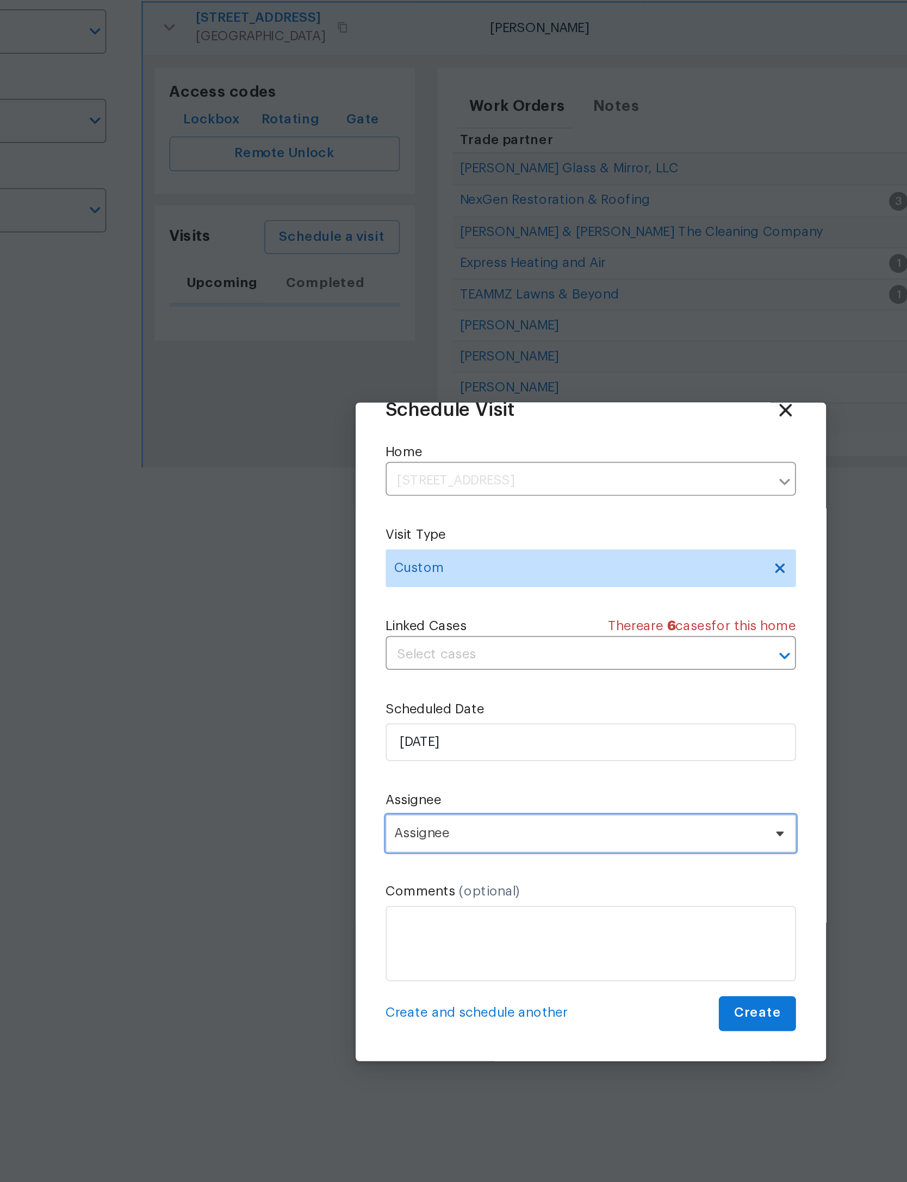
click at [340, 646] on span "Assignee" at bounding box center [446, 650] width 213 height 9
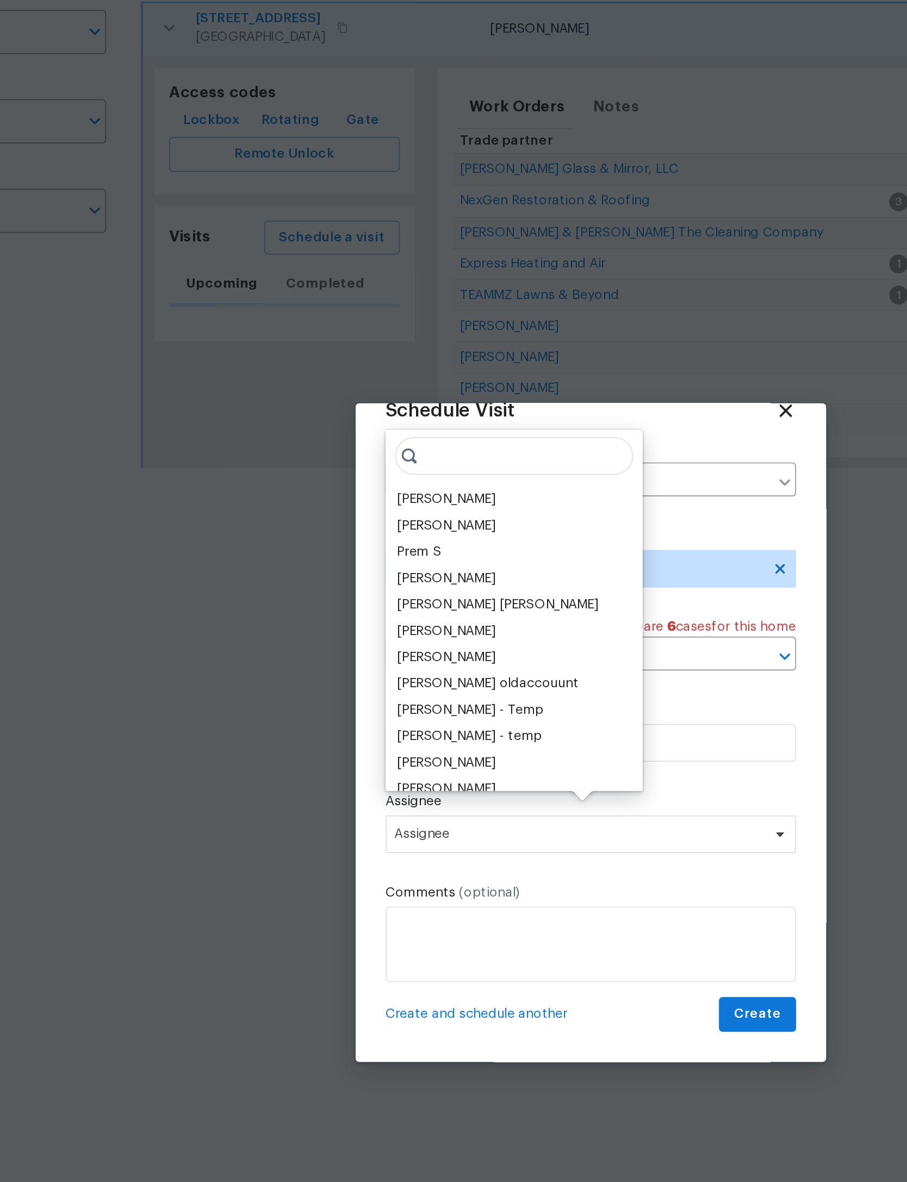
click at [342, 451] on div "[PERSON_NAME]" at bounding box center [370, 456] width 57 height 11
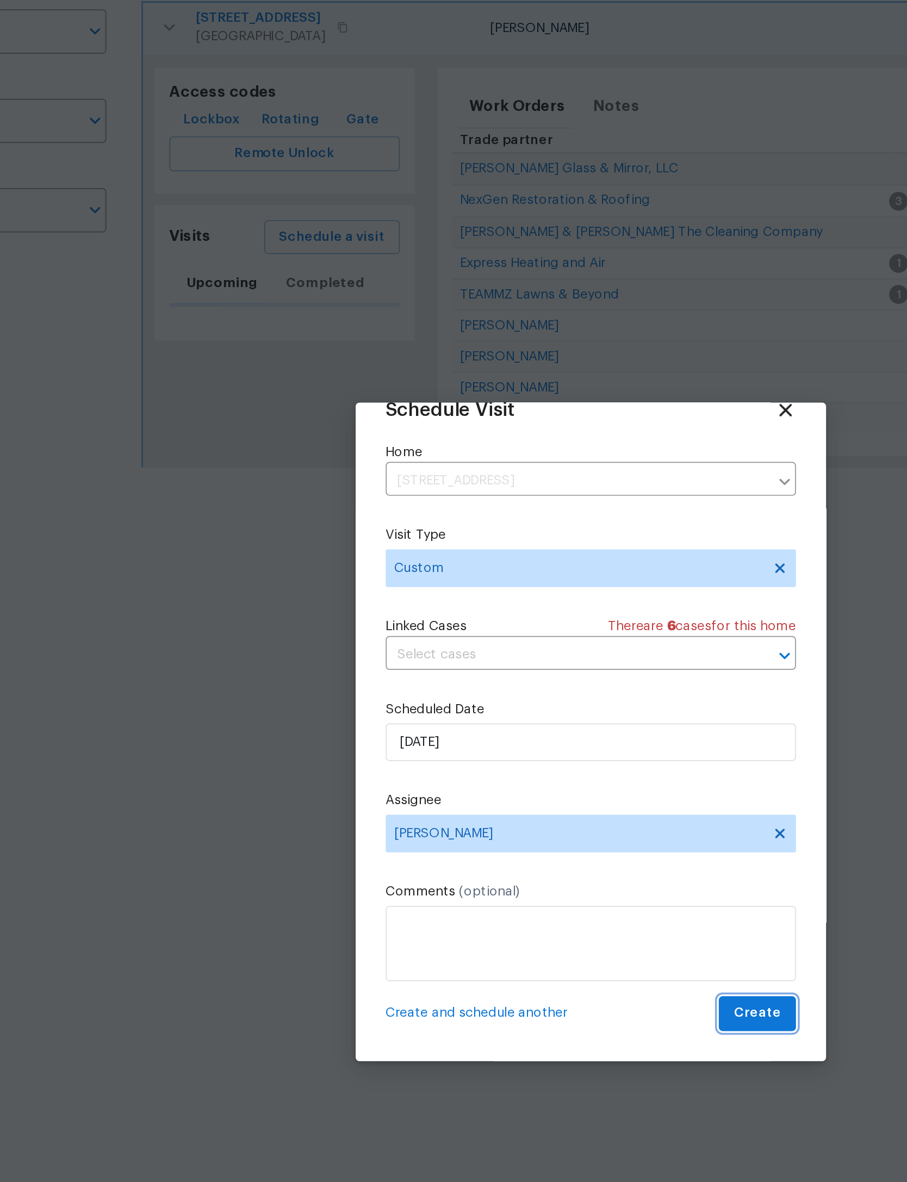
click at [536, 747] on span "Create" at bounding box center [549, 754] width 27 height 14
